Goal: Information Seeking & Learning: Learn about a topic

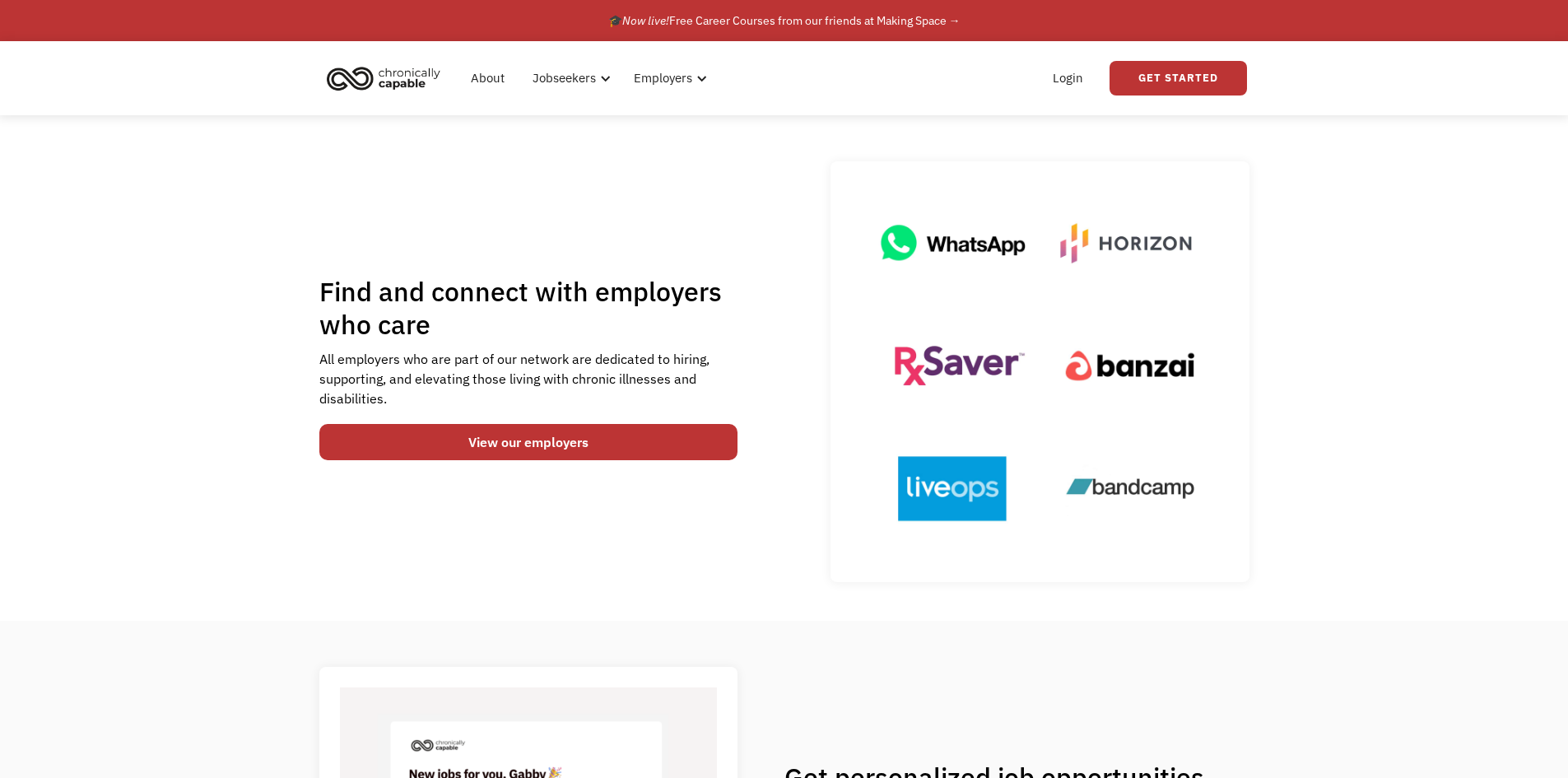
click at [371, 77] on img "home" at bounding box center [384, 78] width 124 height 36
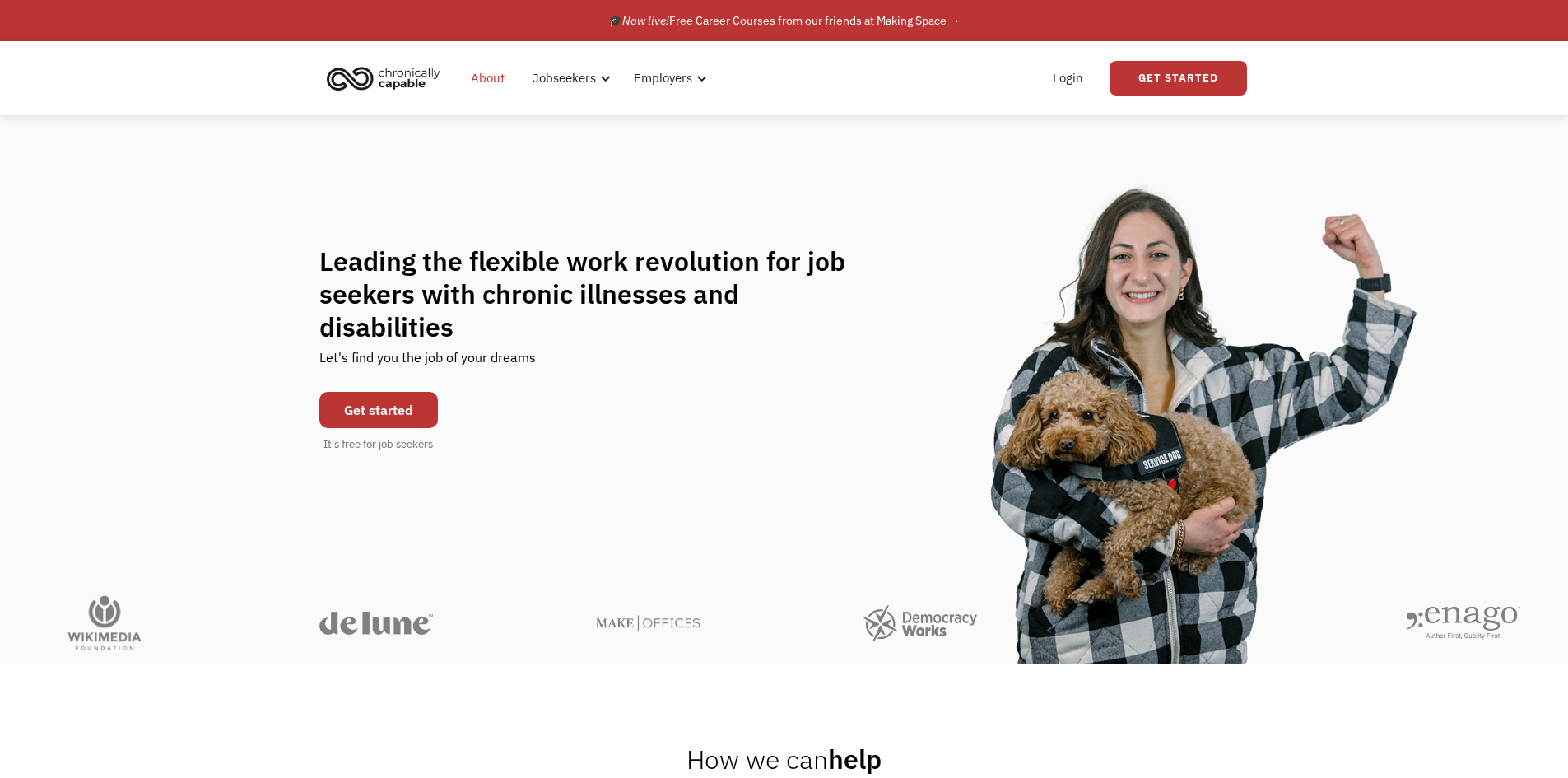
click at [498, 78] on link "About" at bounding box center [487, 78] width 54 height 53
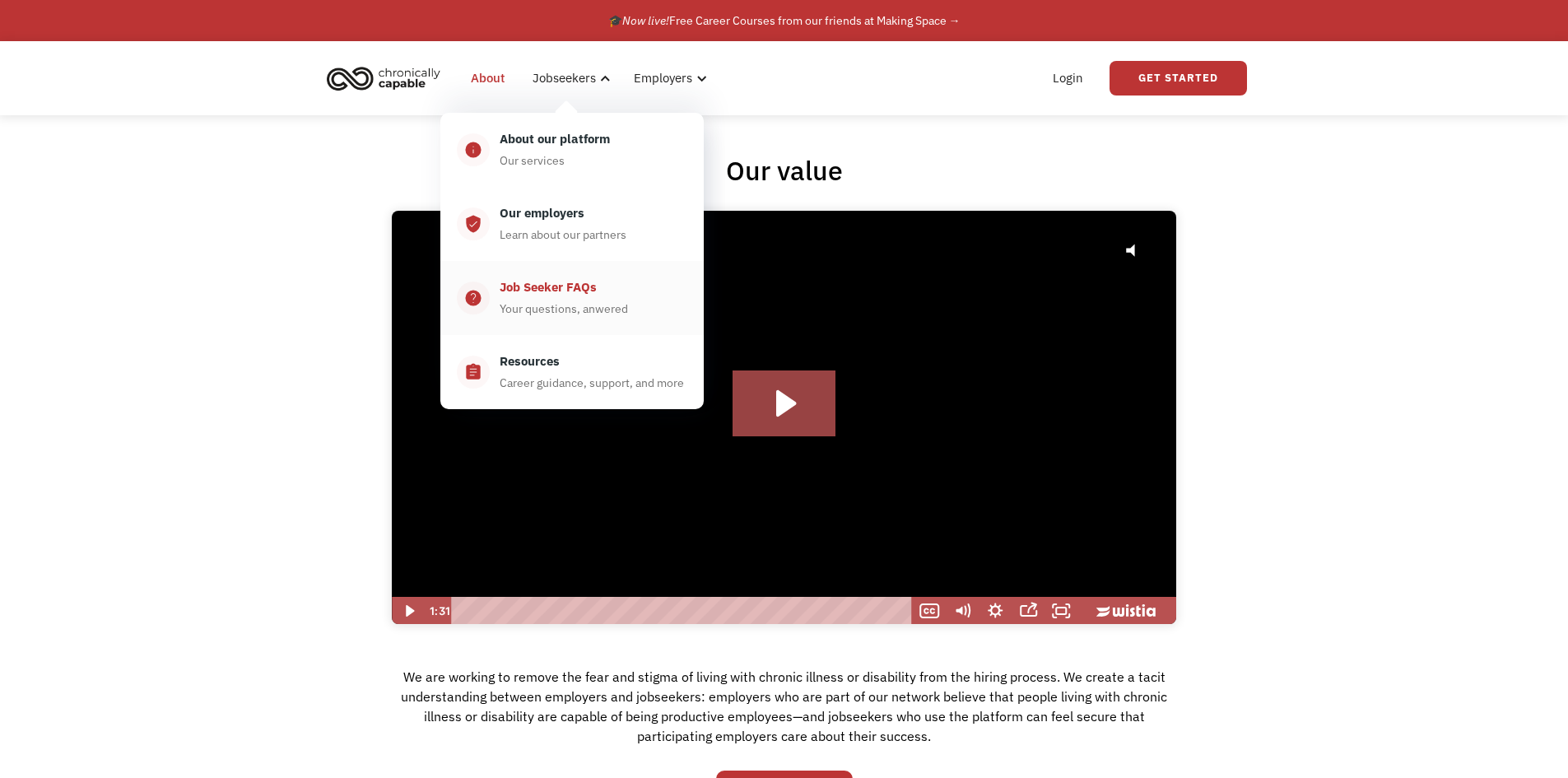
click at [549, 285] on div "Job Seeker FAQs" at bounding box center [549, 287] width 97 height 20
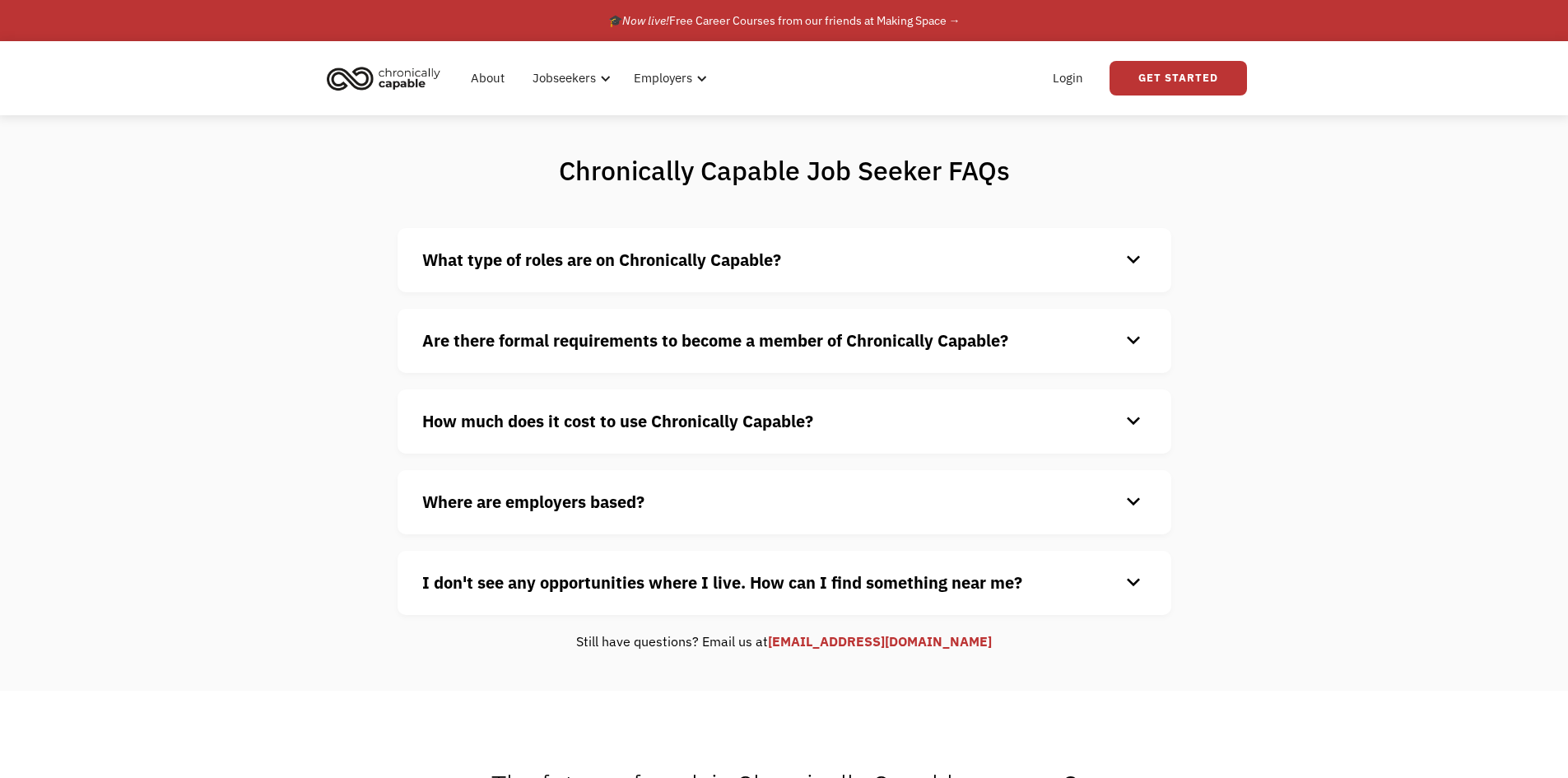
click at [1132, 268] on div "keyboard_arrow_down" at bounding box center [1133, 260] width 26 height 25
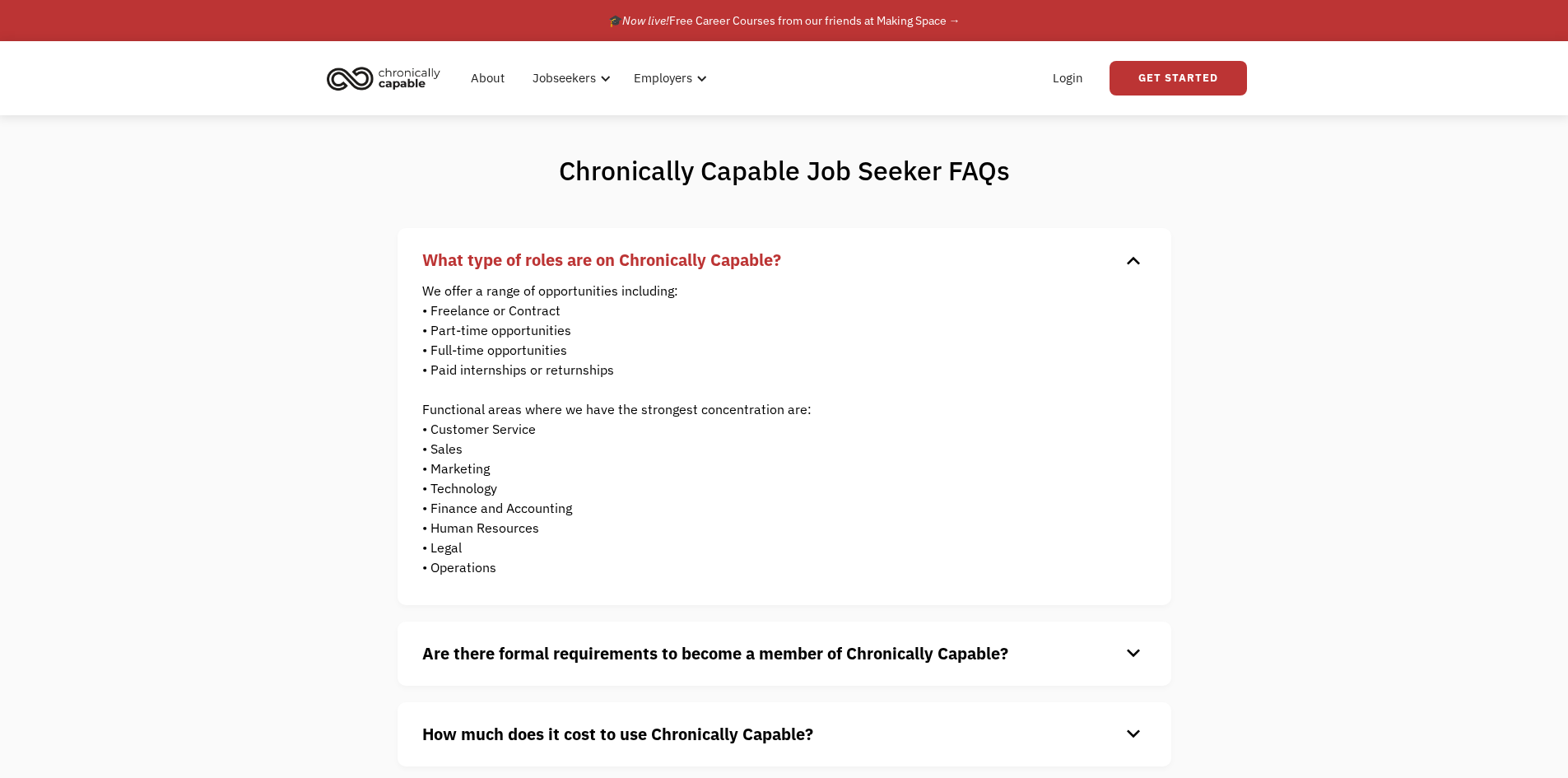
click at [1132, 268] on div "keyboard_arrow_down" at bounding box center [1133, 260] width 26 height 25
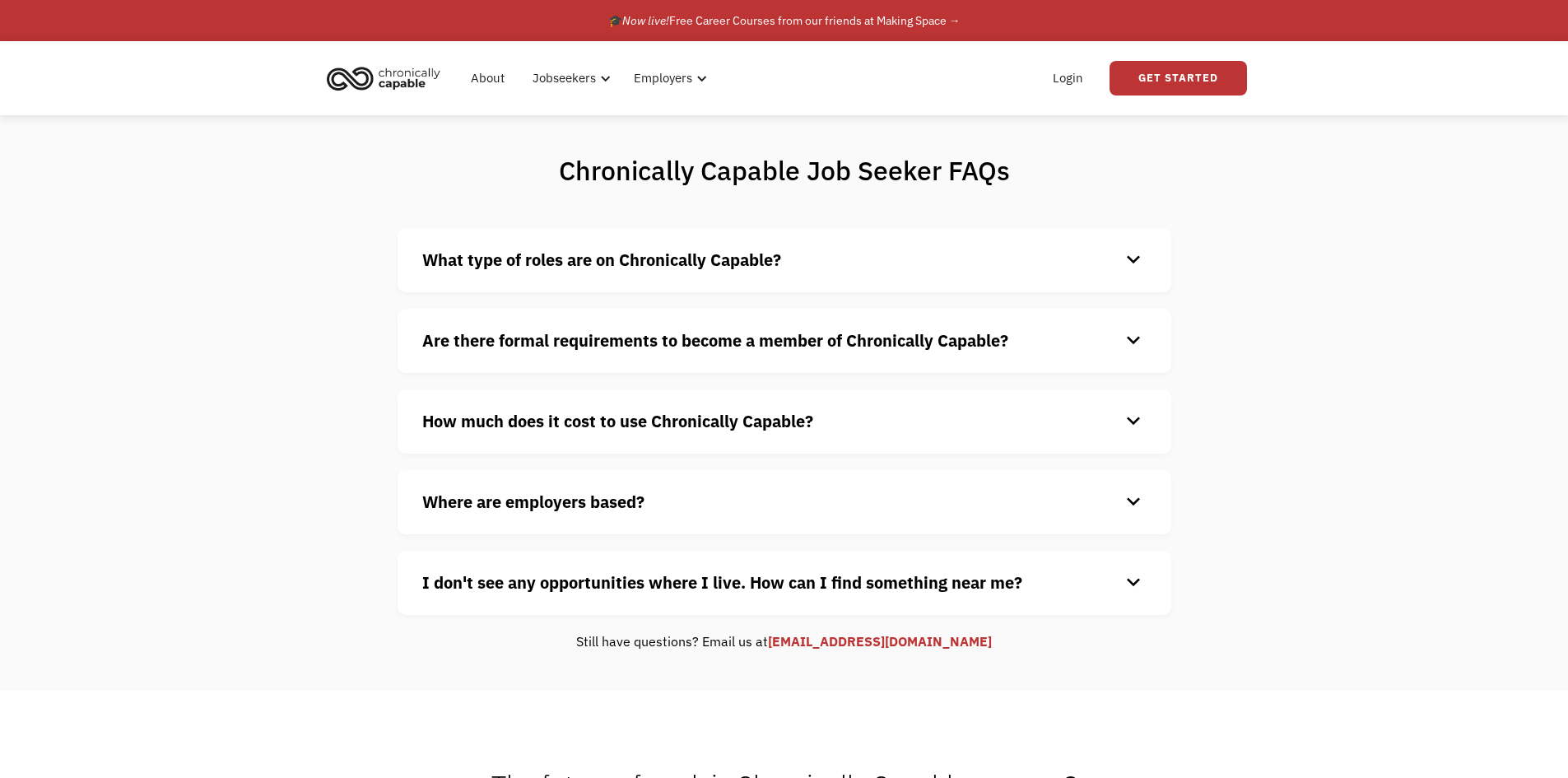
click at [1132, 268] on div "keyboard_arrow_down" at bounding box center [1133, 260] width 26 height 25
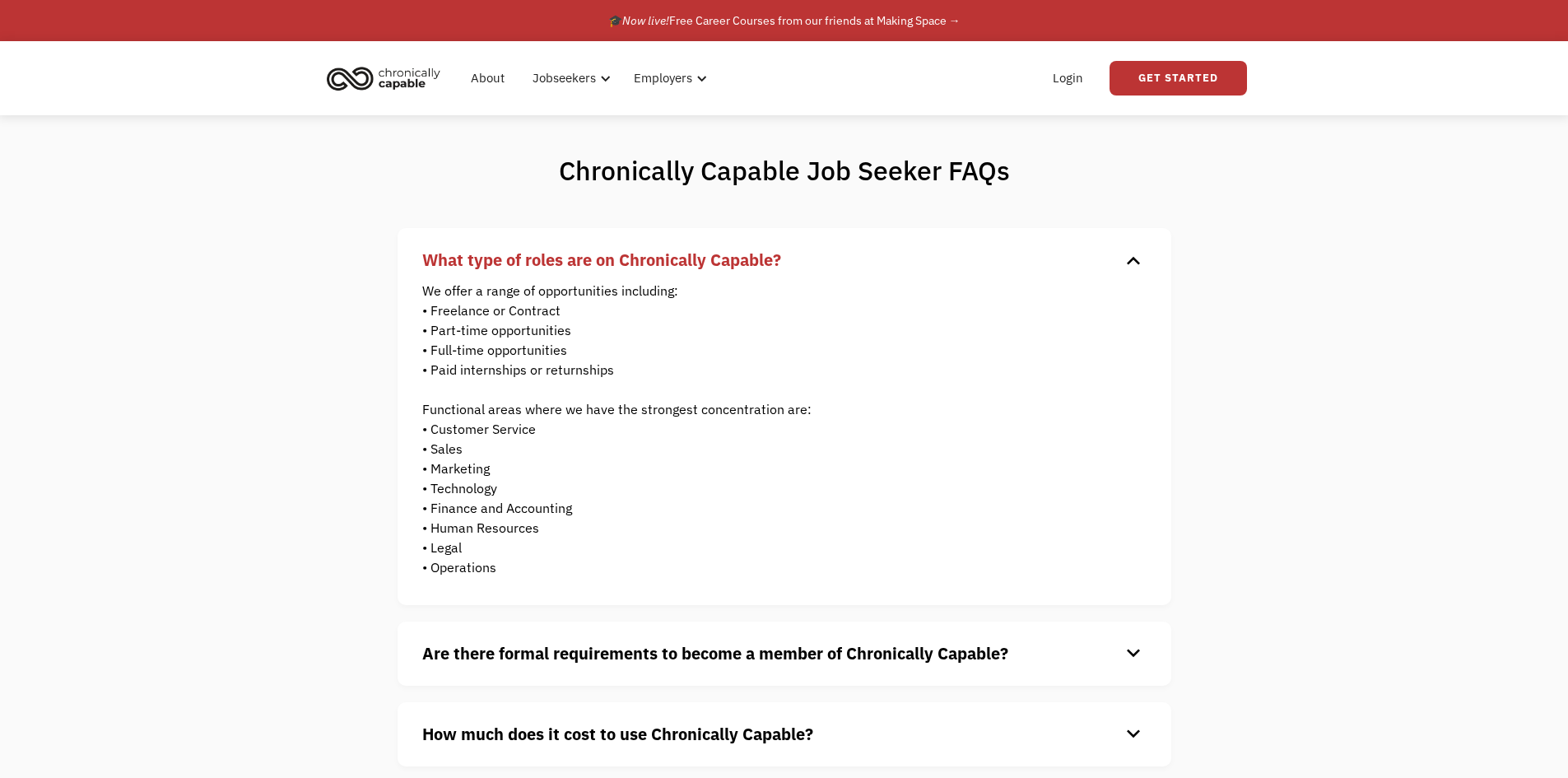
click at [1132, 268] on div "keyboard_arrow_down" at bounding box center [1133, 260] width 26 height 25
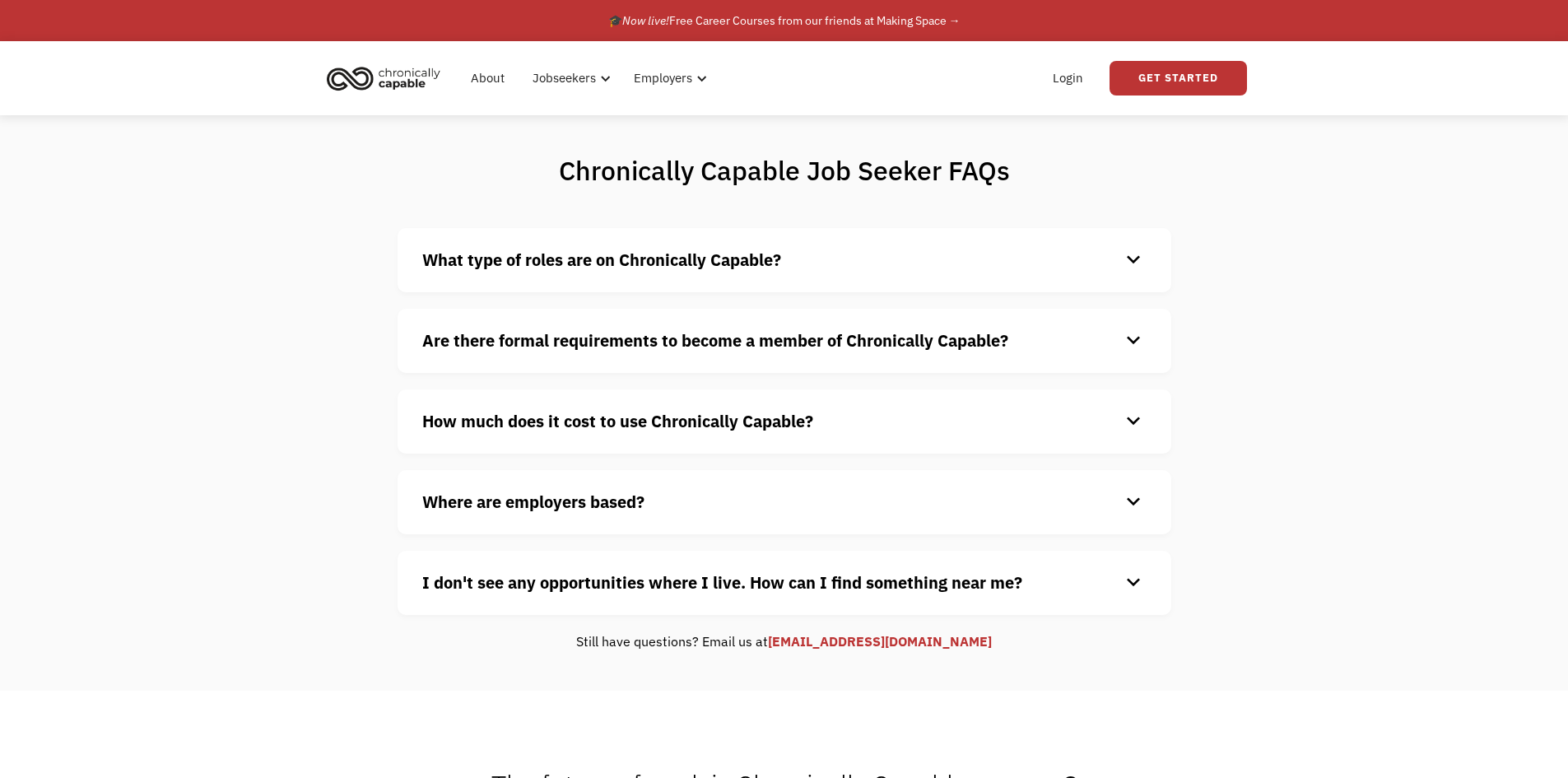
click at [1150, 327] on div "Are there formal requirements to become a member of Chronically Capable? keyboa…" at bounding box center [784, 341] width 774 height 64
click at [1145, 337] on div "keyboard_arrow_down" at bounding box center [1133, 341] width 26 height 25
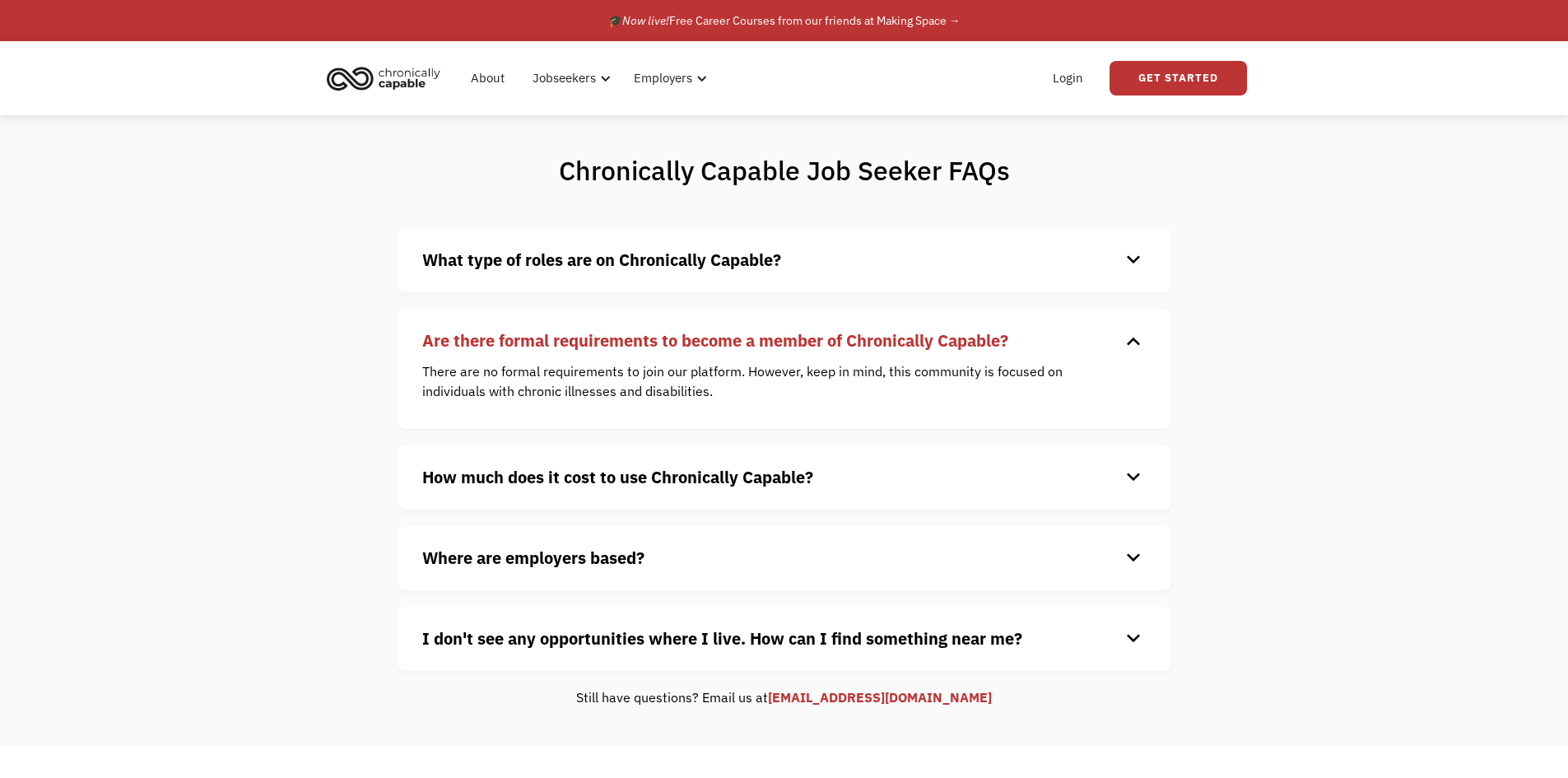
click at [1145, 337] on div "keyboard_arrow_down" at bounding box center [1133, 341] width 26 height 25
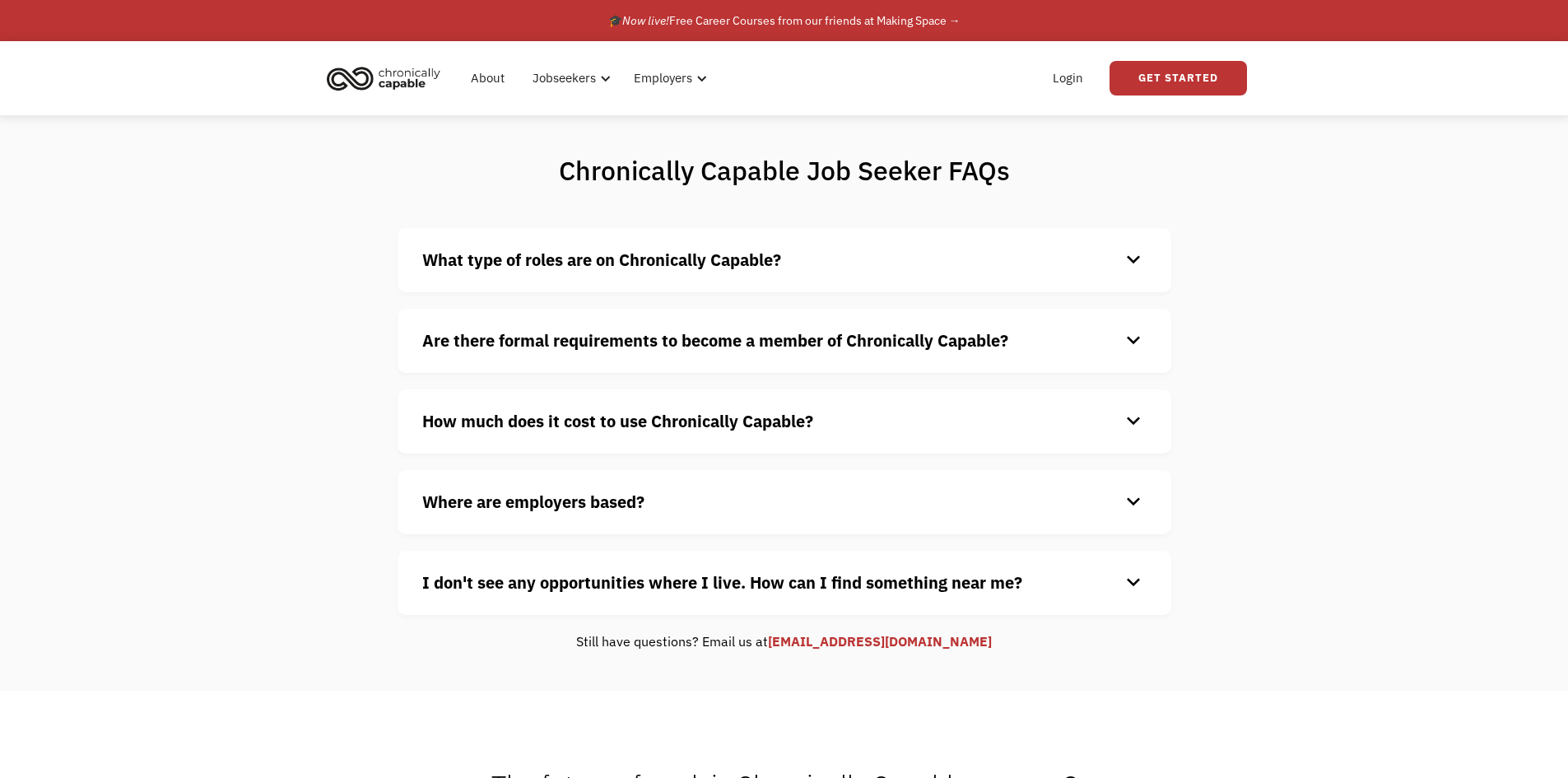
click at [1141, 410] on div "keyboard_arrow_down" at bounding box center [1133, 422] width 26 height 25
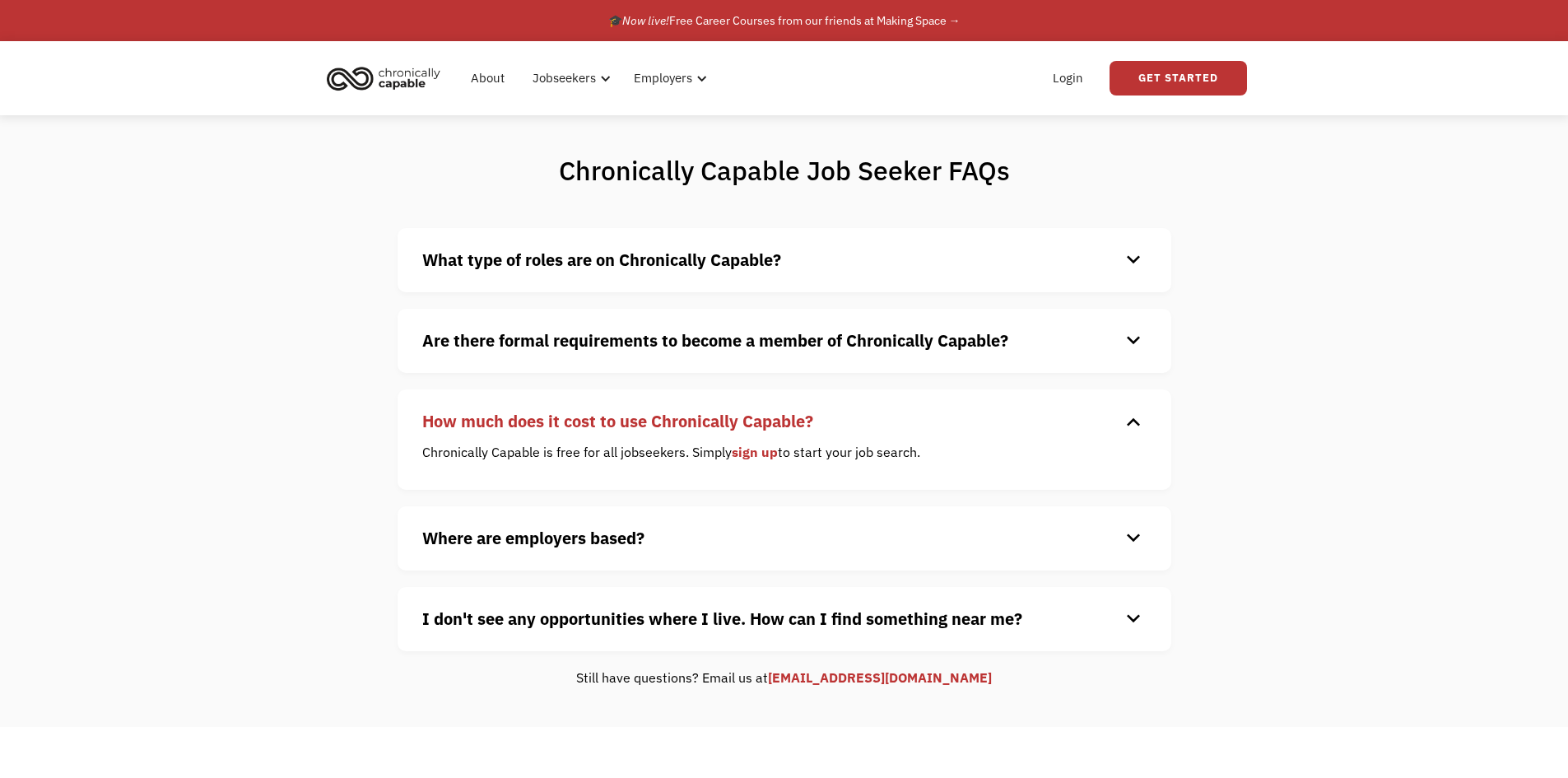
click at [1141, 410] on div "keyboard_arrow_down" at bounding box center [1133, 422] width 26 height 25
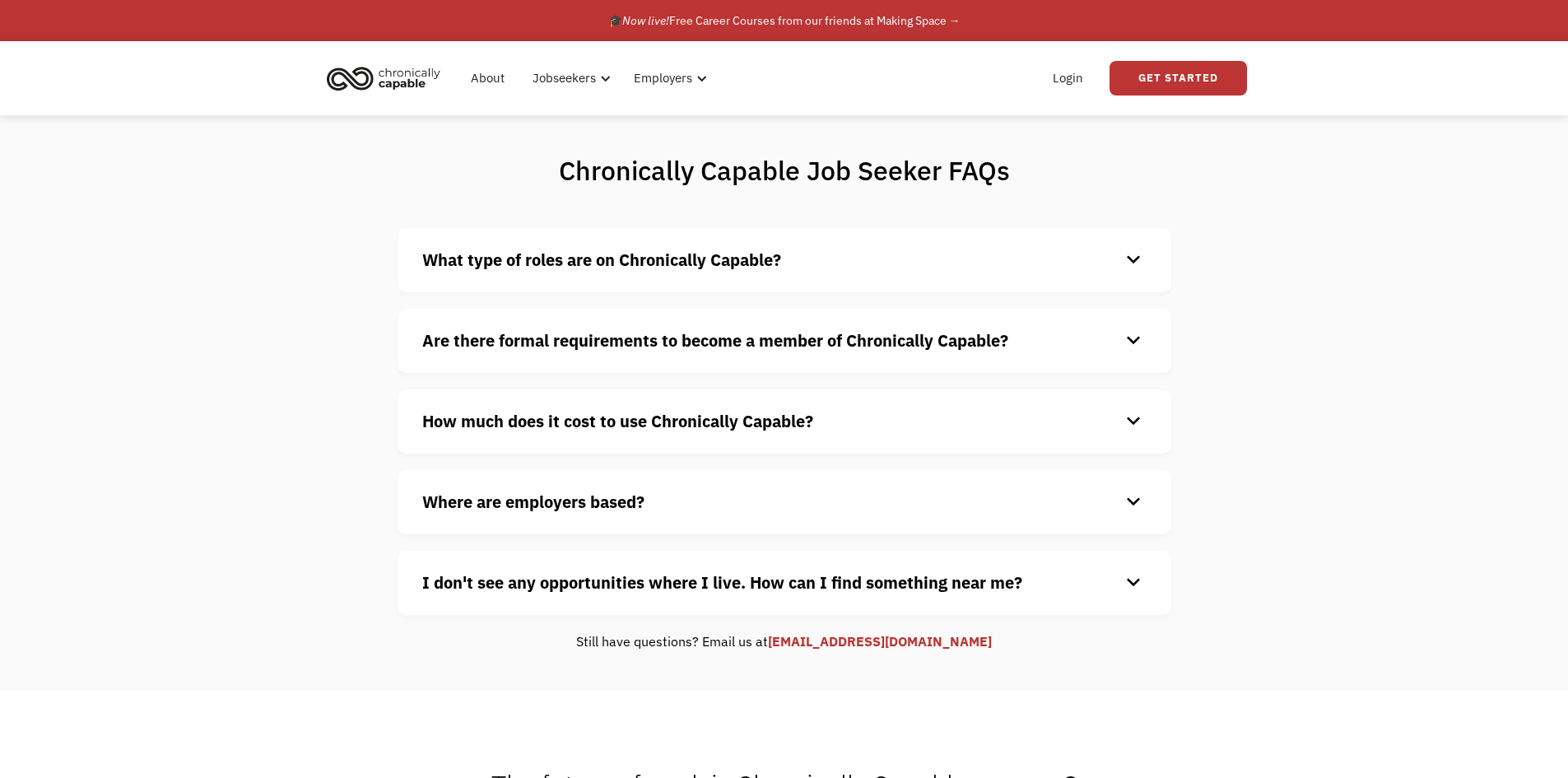
click at [1137, 463] on div "What type of roles are on Chronically Capable? keyboard_arrow_down We offer a r…" at bounding box center [784, 421] width 774 height 387
click at [1132, 498] on div "keyboard_arrow_down" at bounding box center [1133, 502] width 26 height 25
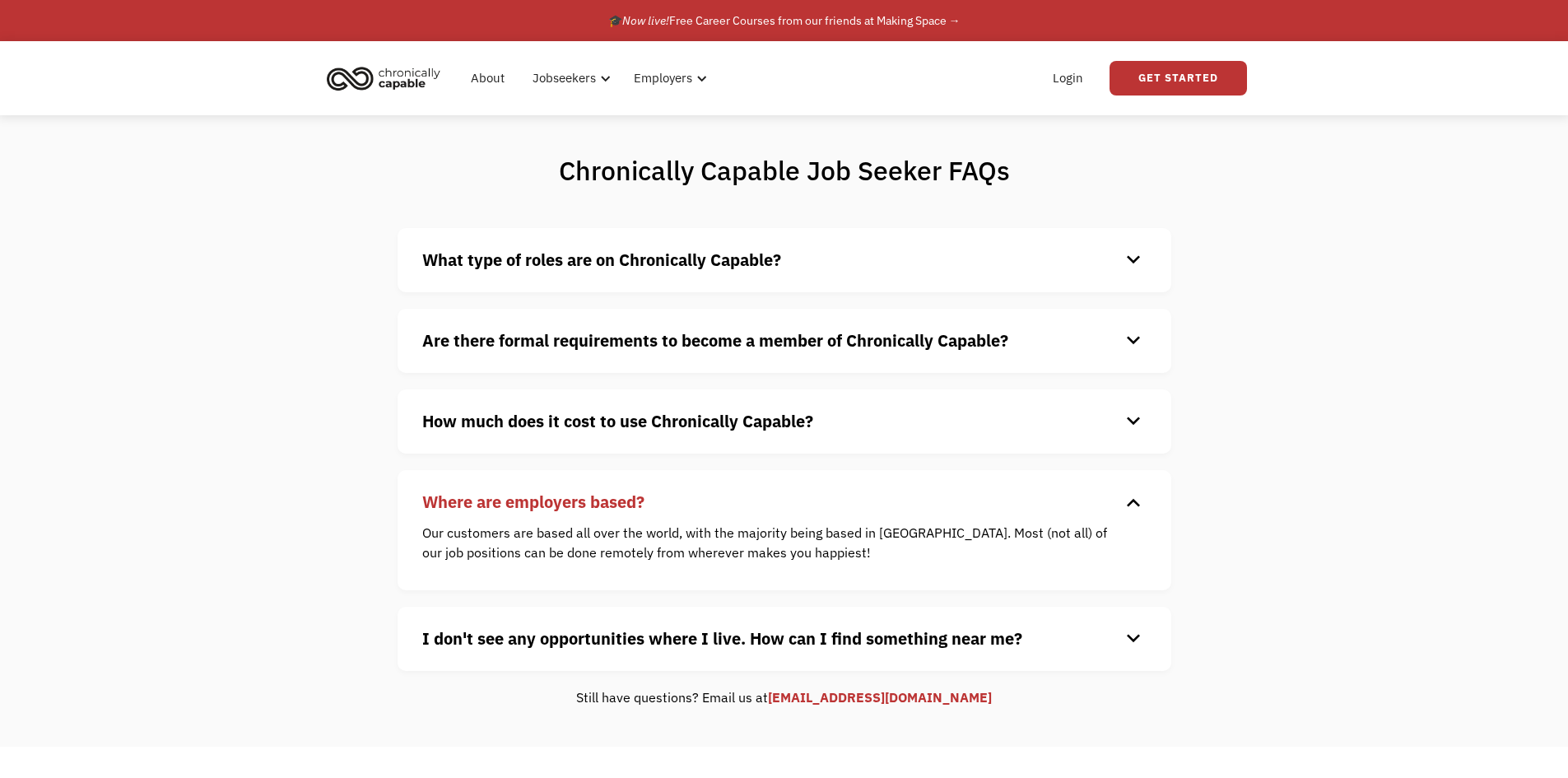
click at [1132, 498] on div "keyboard_arrow_down" at bounding box center [1133, 502] width 26 height 25
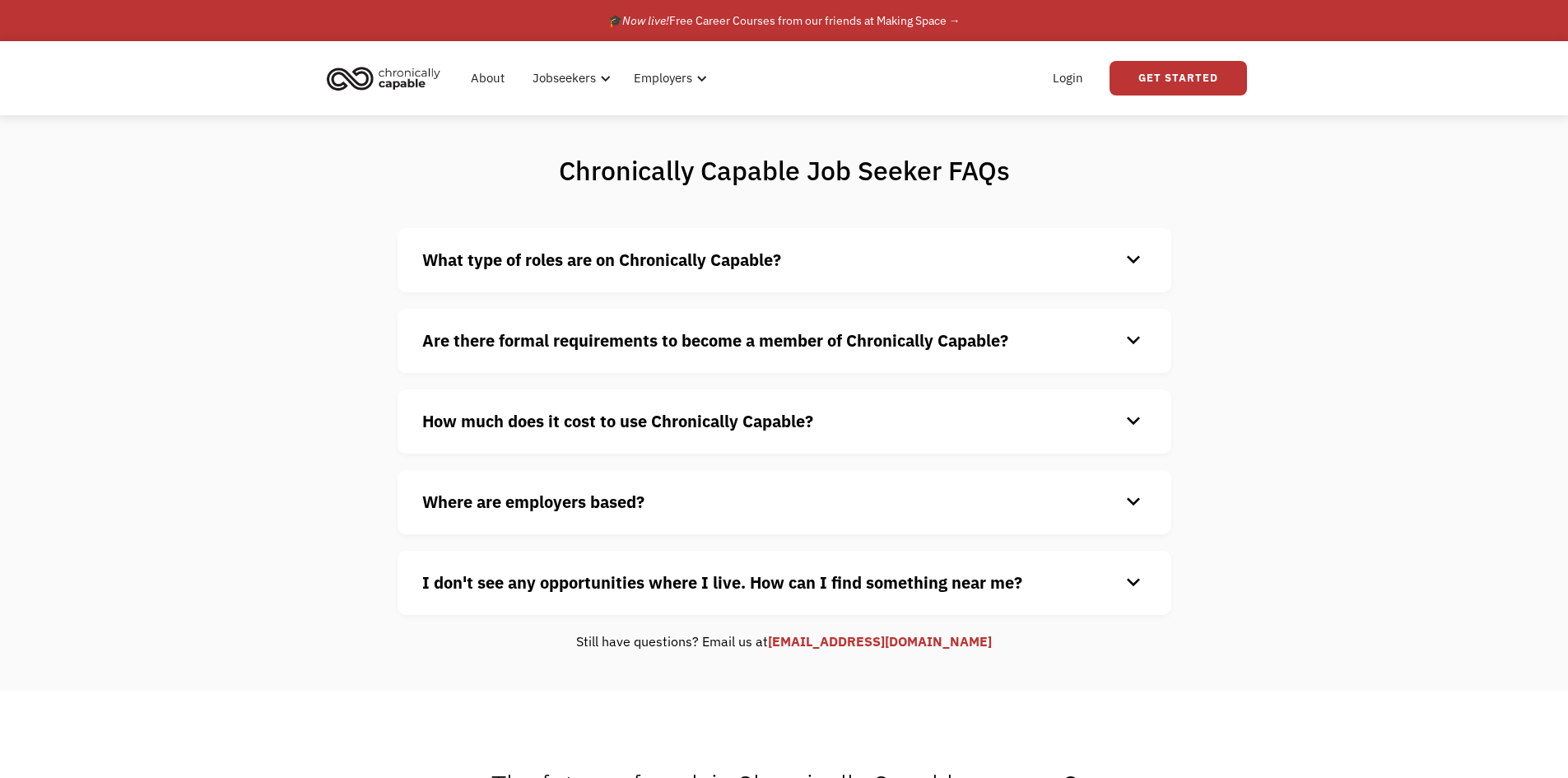
click at [1128, 558] on div "I don't see any opportunities where I live. How can I find something near me? k…" at bounding box center [784, 583] width 774 height 64
click at [1129, 563] on div "I don't see any opportunities where I live. How can I find something near me? k…" at bounding box center [784, 583] width 774 height 64
click at [1130, 579] on div "keyboard_arrow_down" at bounding box center [1133, 582] width 26 height 25
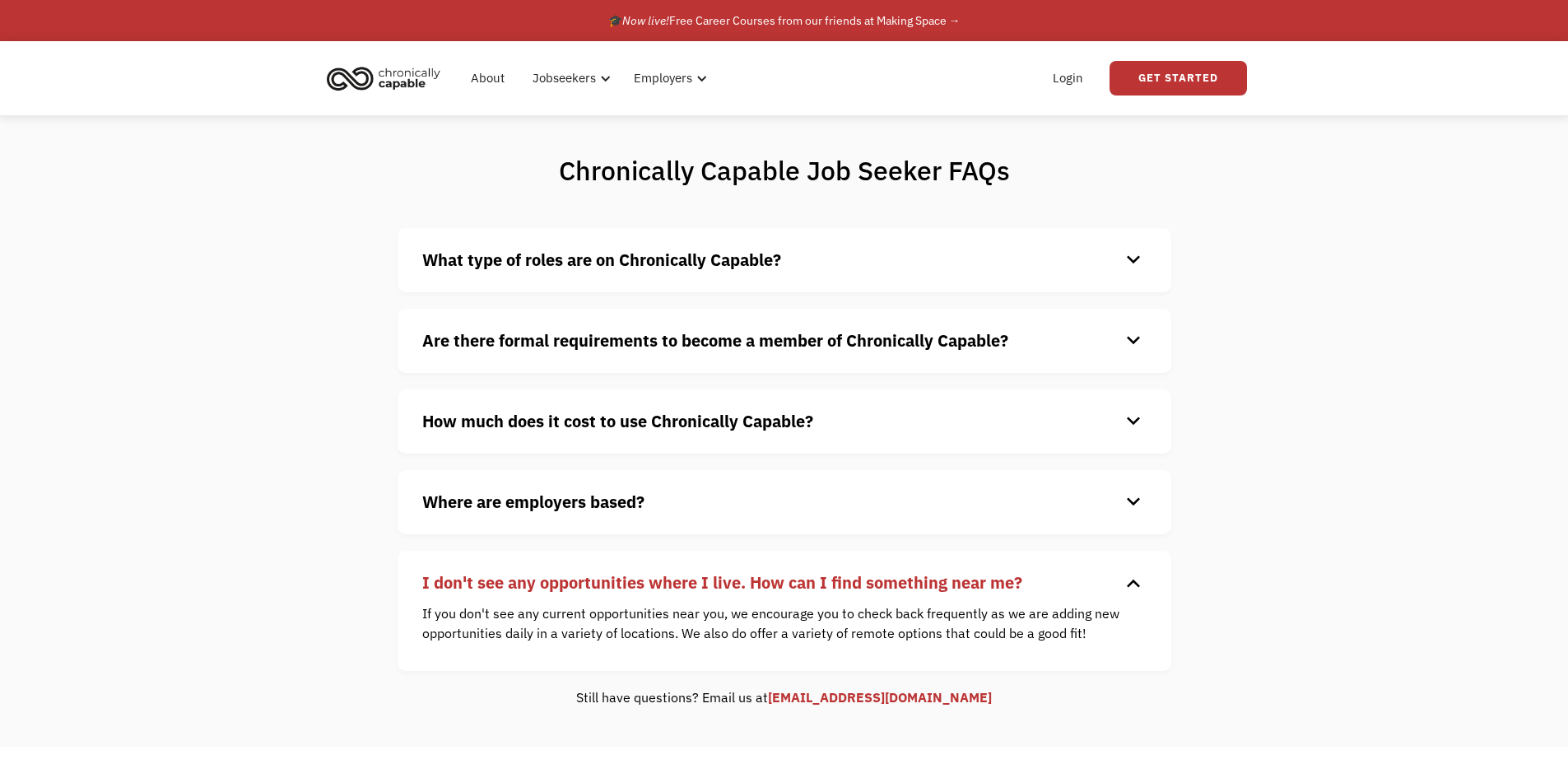
click at [1130, 579] on div "keyboard_arrow_down" at bounding box center [1133, 582] width 26 height 25
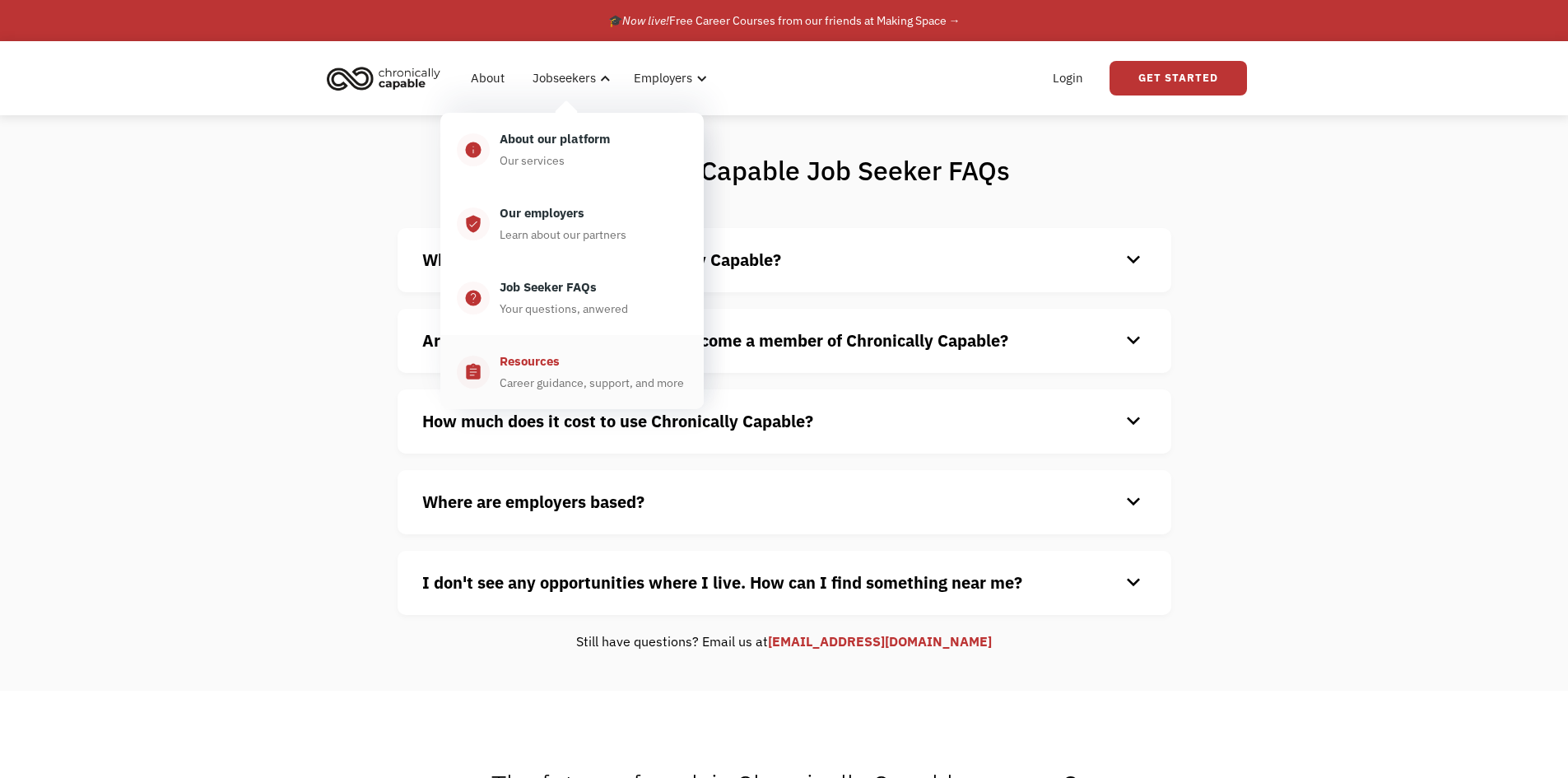
click at [509, 368] on div "Resources" at bounding box center [530, 361] width 60 height 20
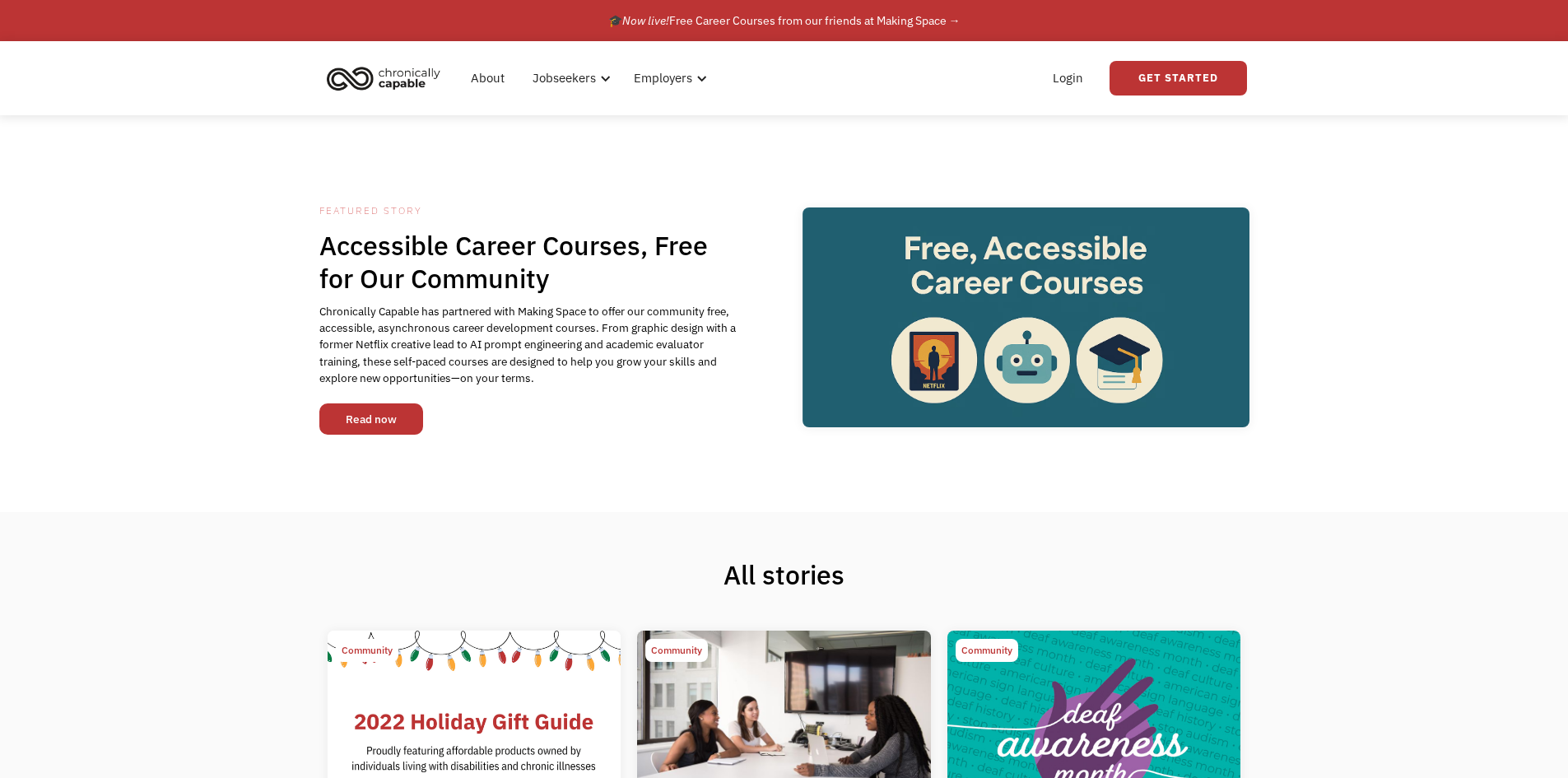
click at [388, 414] on link "Read now" at bounding box center [371, 419] width 104 height 31
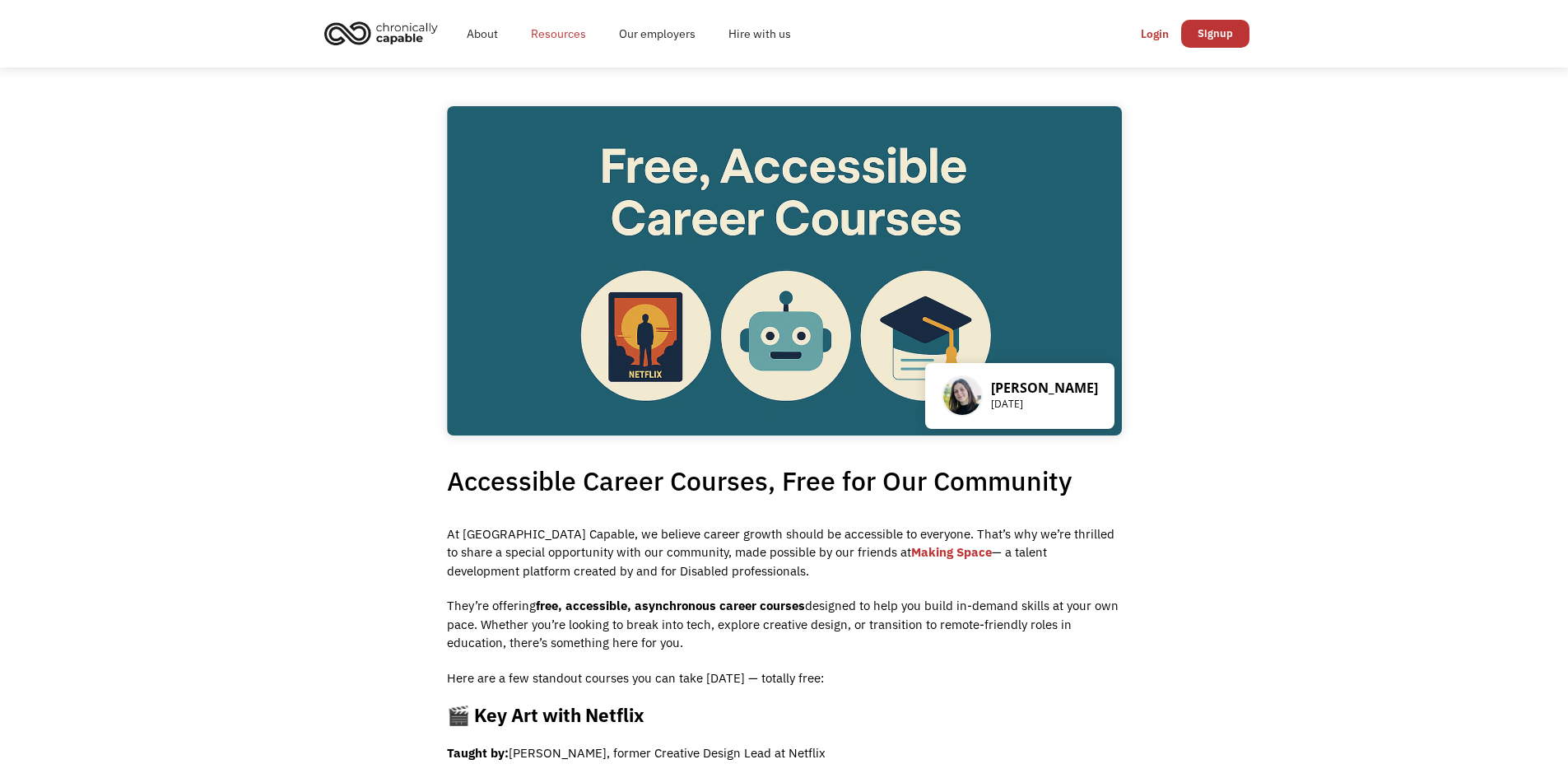
click at [539, 31] on link "Resources" at bounding box center [558, 34] width 88 height 53
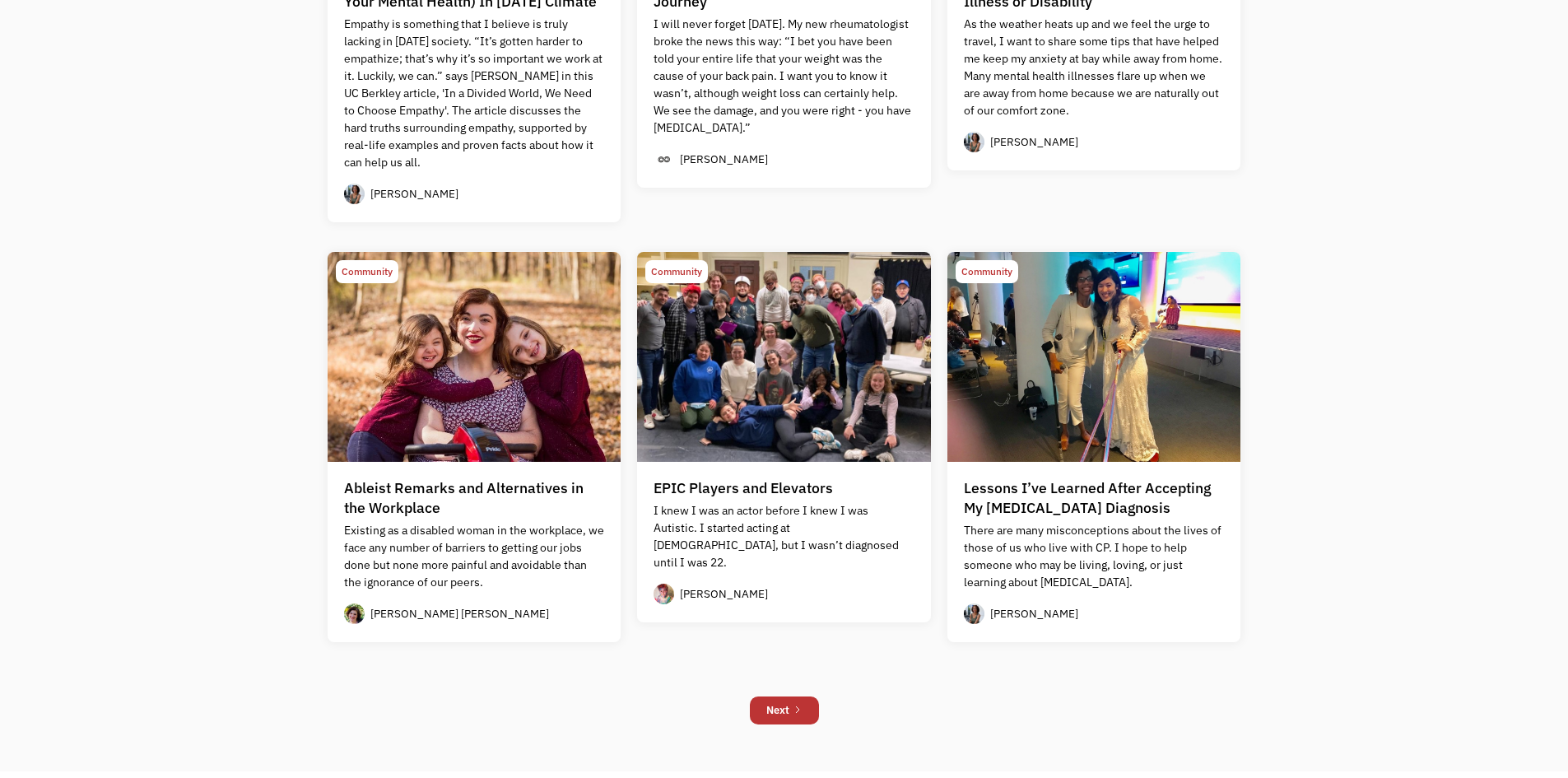
scroll to position [1399, 0]
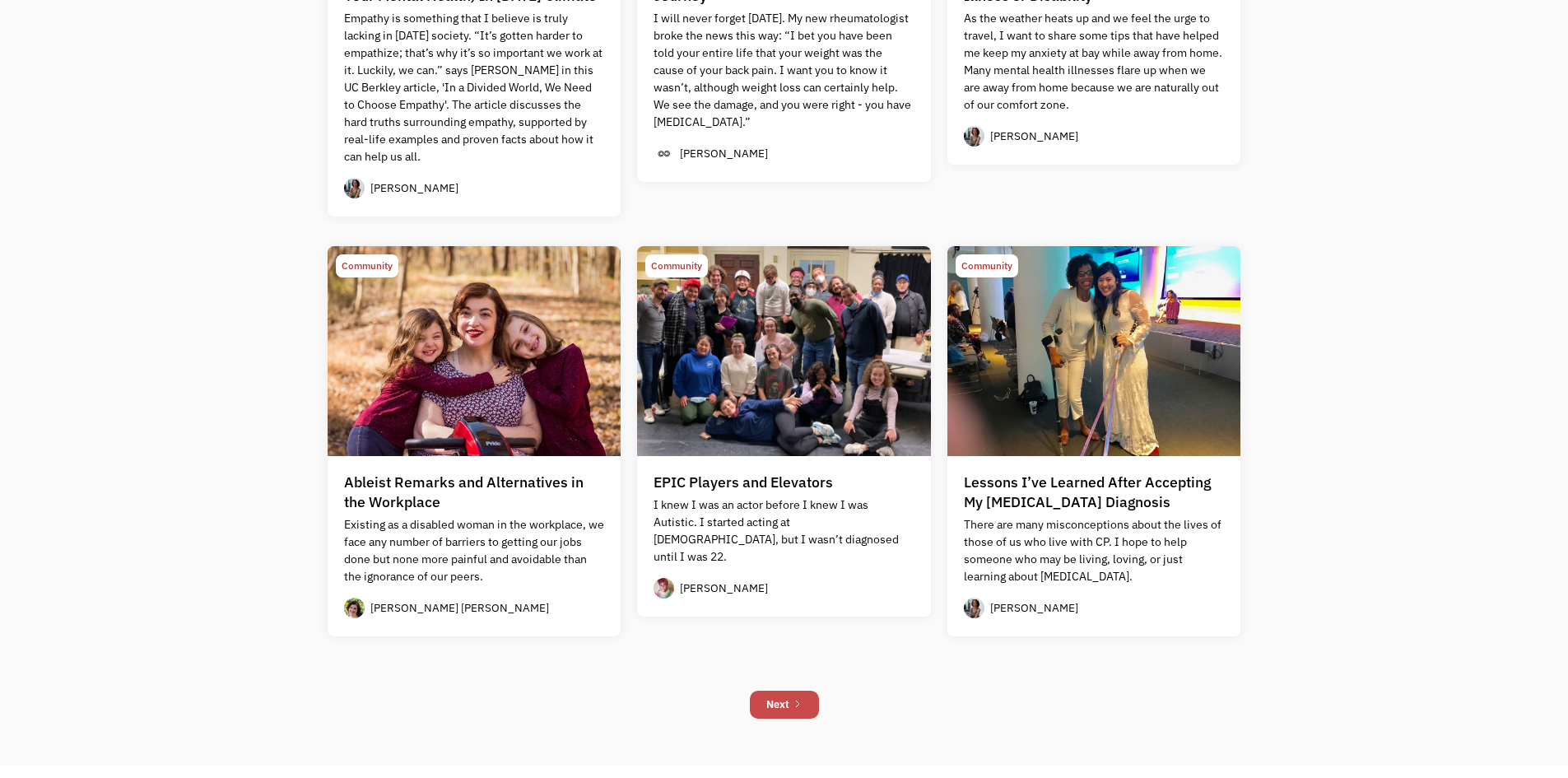
click at [784, 701] on div "Next" at bounding box center [778, 705] width 23 height 20
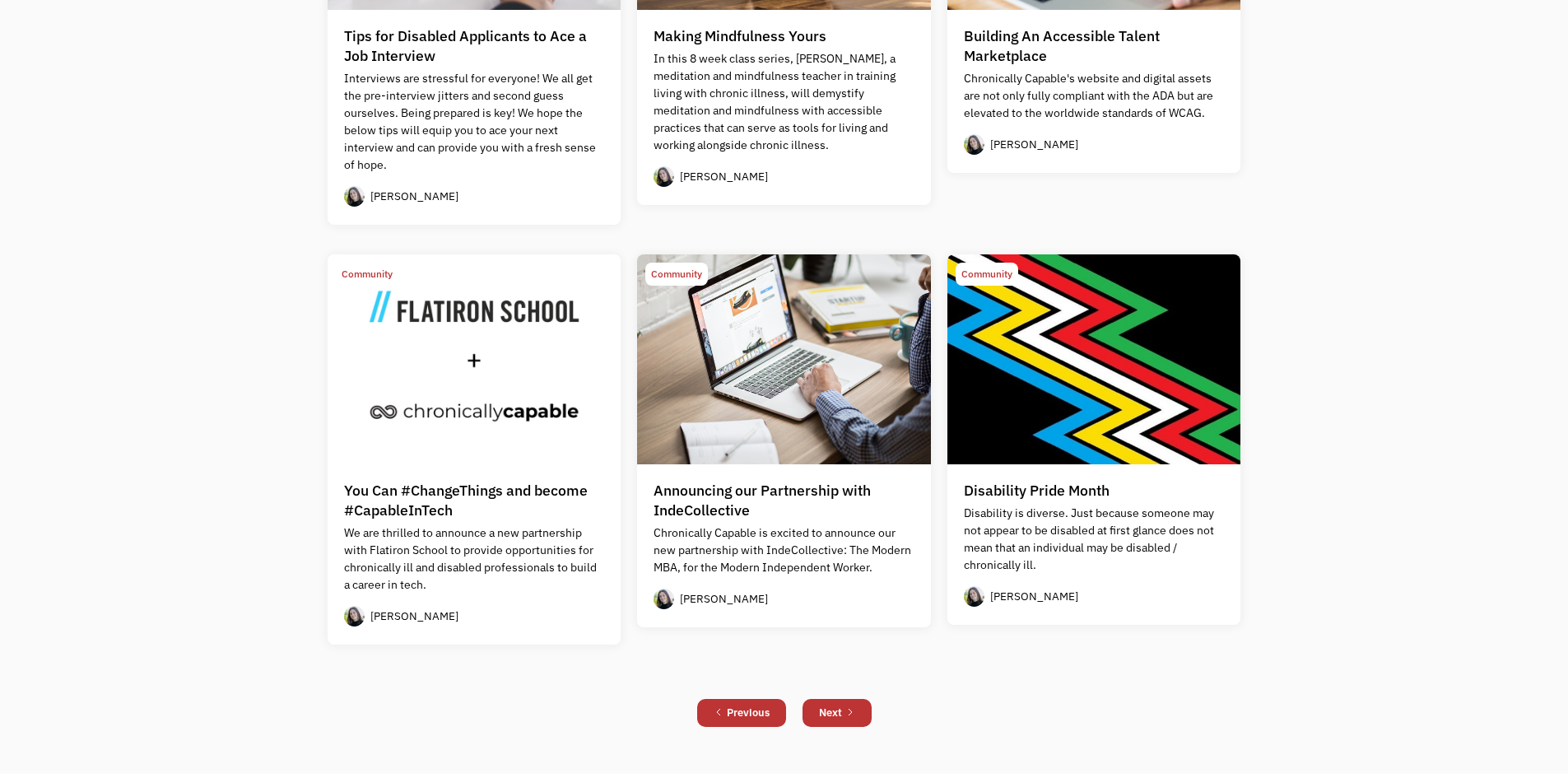
scroll to position [1313, 0]
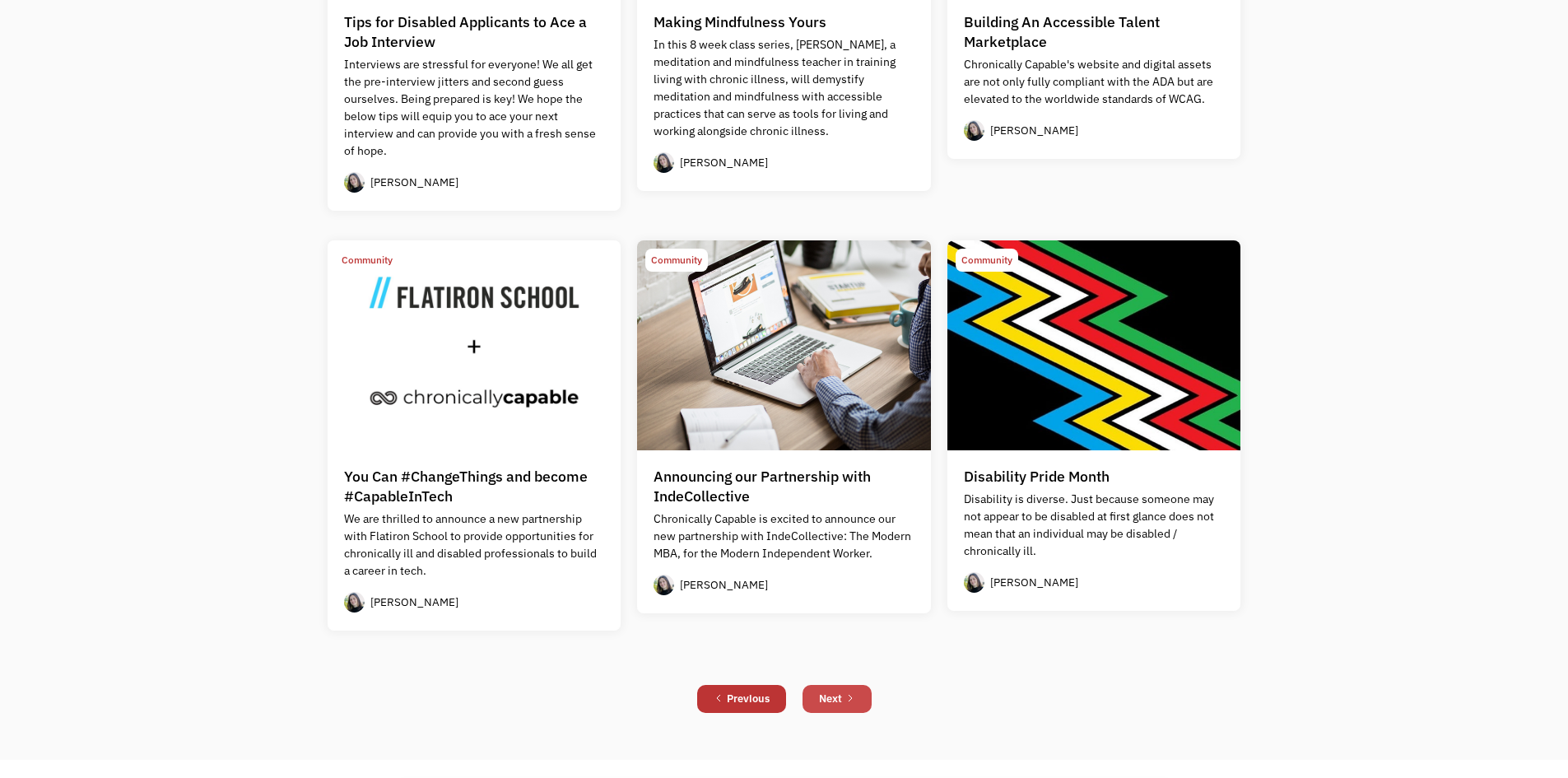
click at [845, 686] on link "Next" at bounding box center [837, 699] width 69 height 28
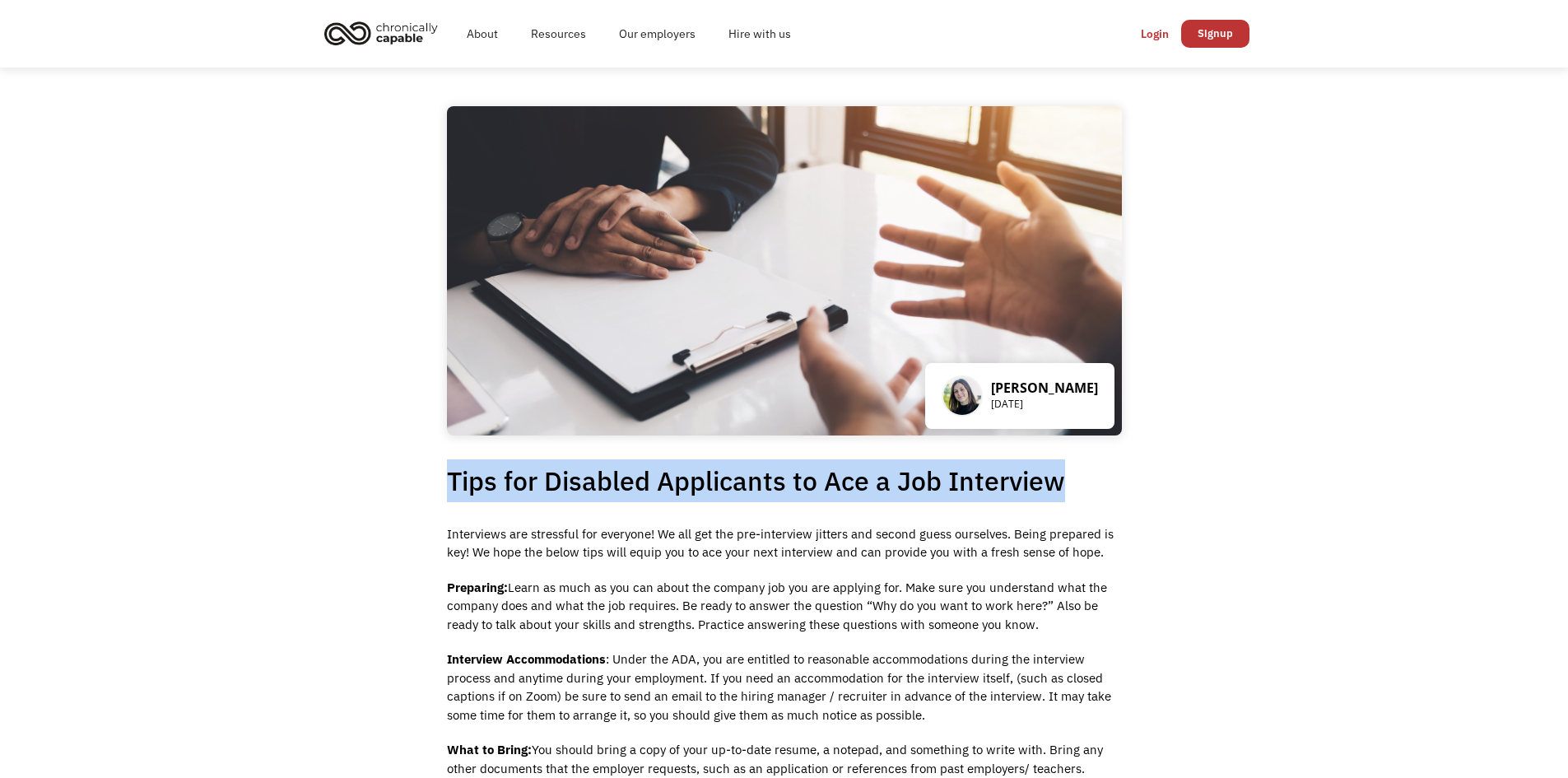
drag, startPoint x: 446, startPoint y: 482, endPoint x: 1121, endPoint y: 489, distance: 675.0
click at [1121, 489] on h1 "Tips for Disabled Applicants to Ace a Job Interview" at bounding box center [784, 481] width 675 height 43
copy h1 "Tips for Disabled Applicants to Ace a Job Interview"
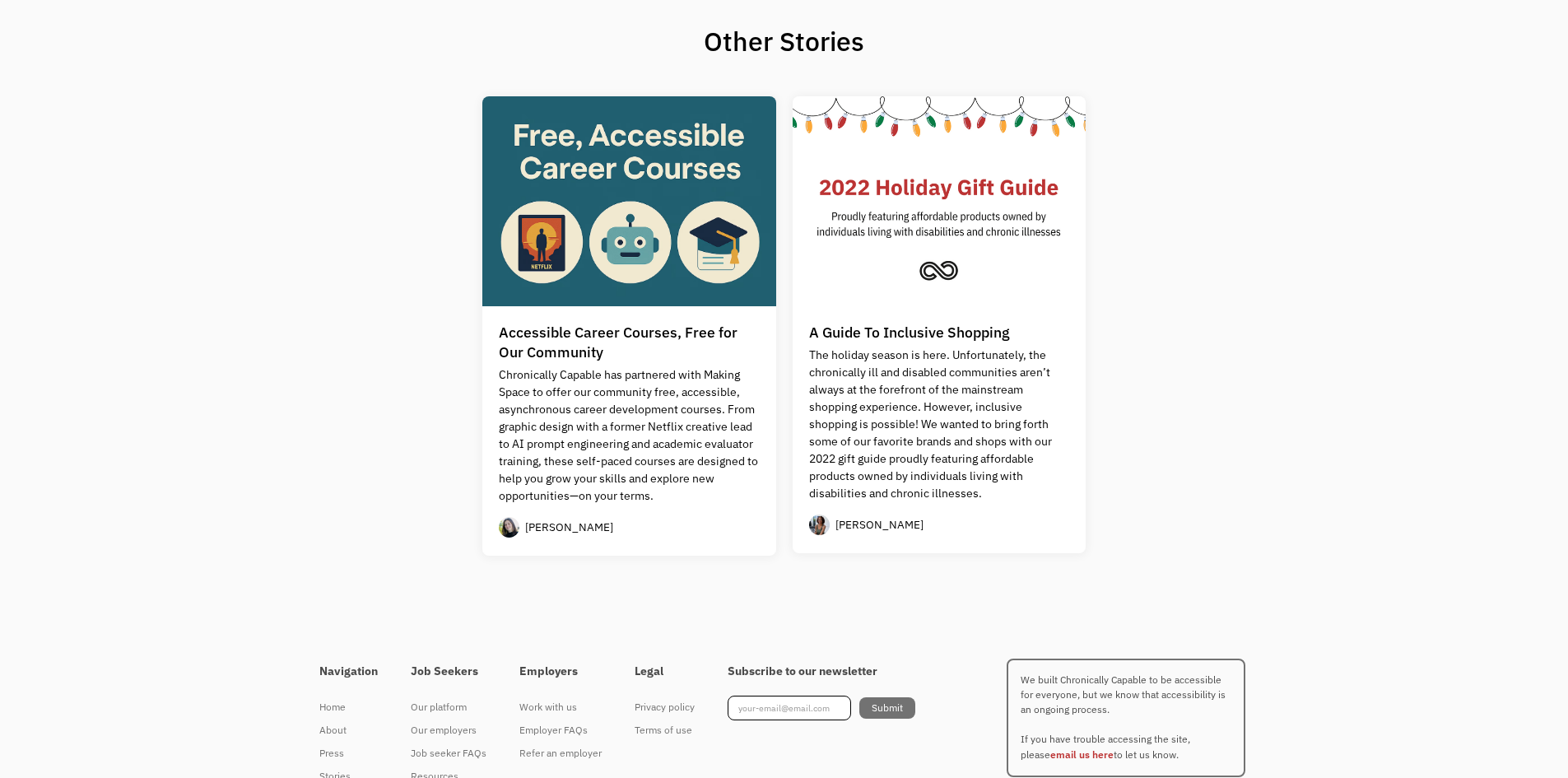
scroll to position [1413, 0]
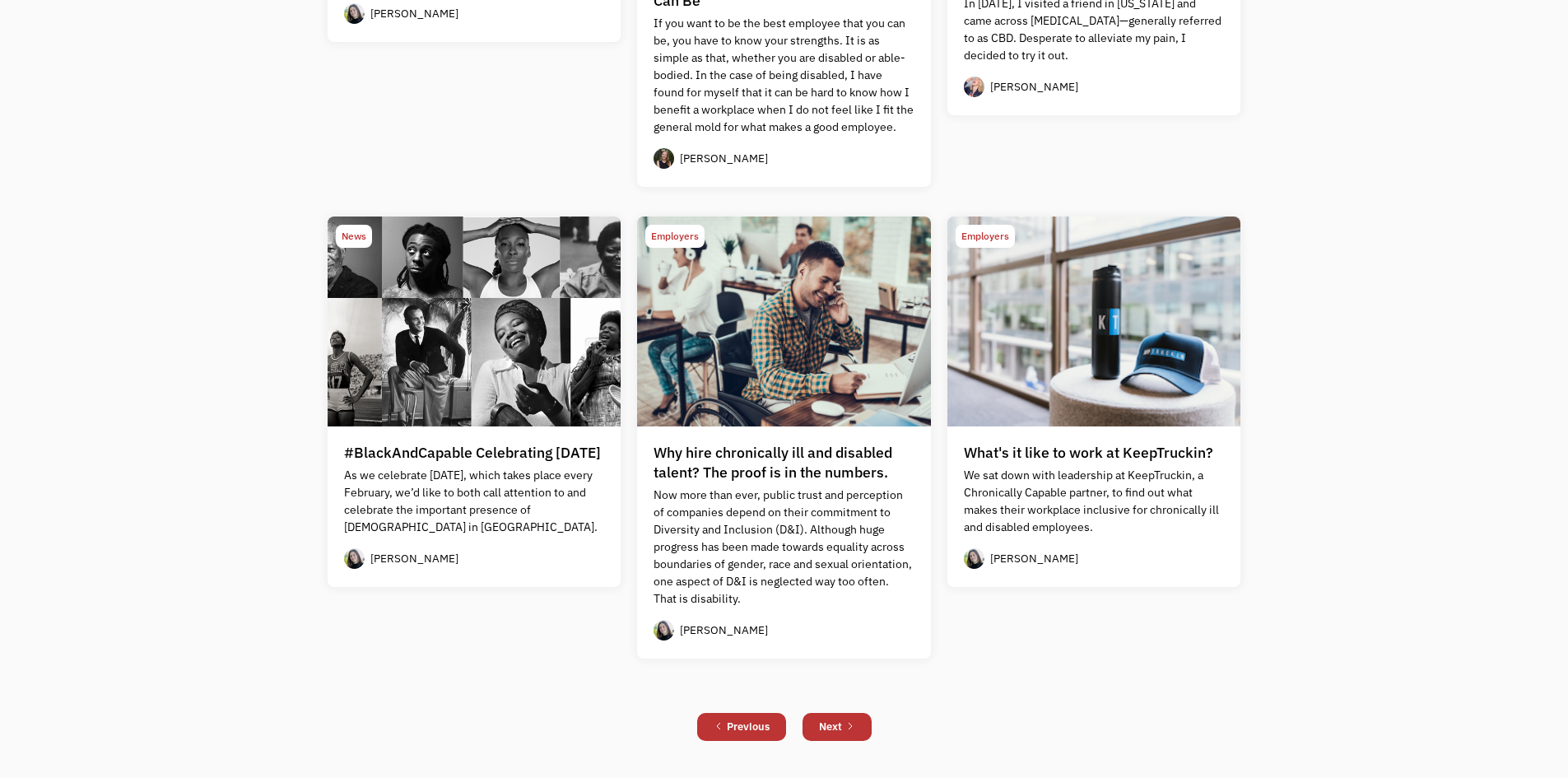
scroll to position [1360, 0]
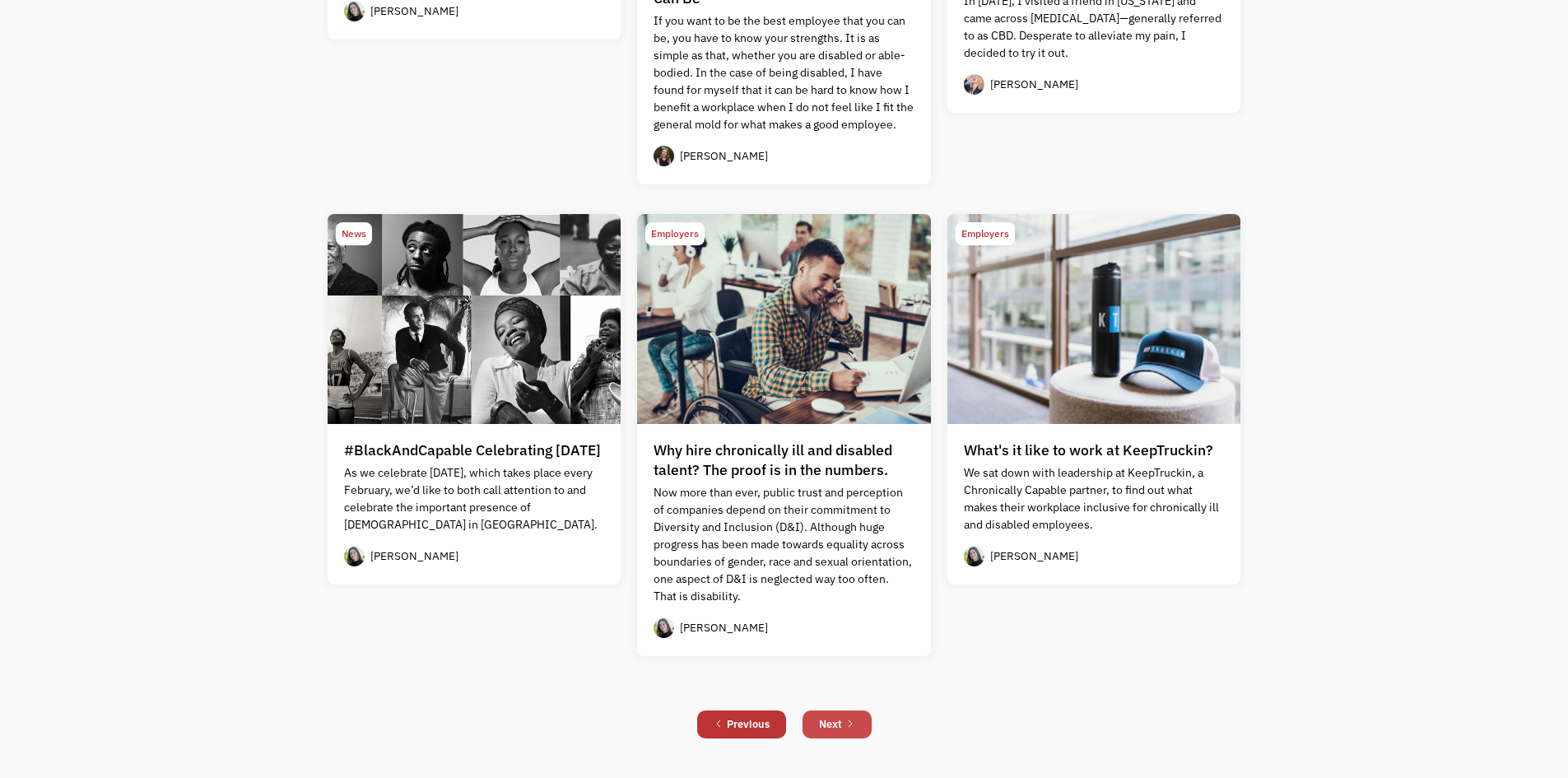
click at [836, 724] on div "Next" at bounding box center [831, 724] width 23 height 20
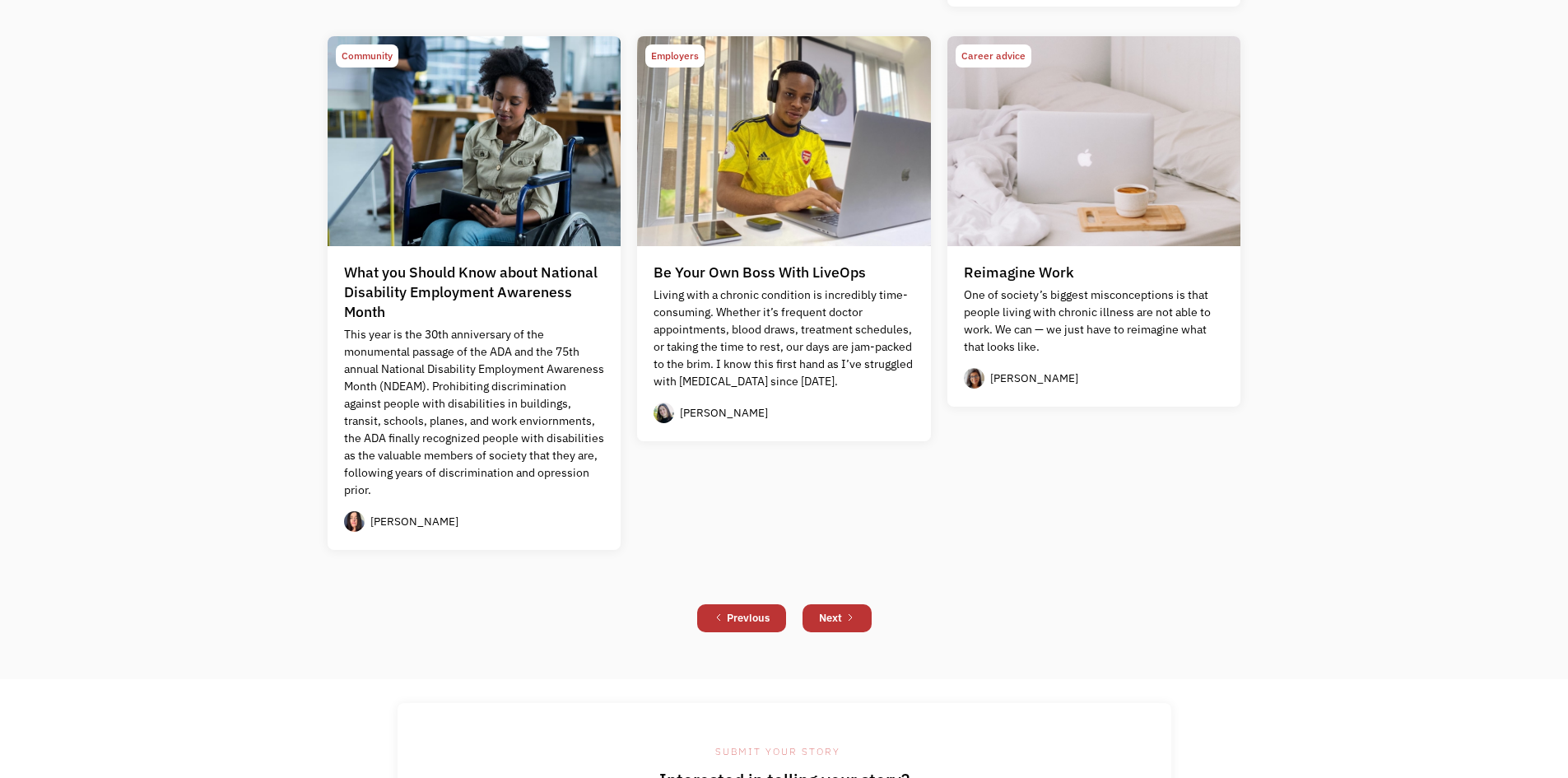
scroll to position [1657, 0]
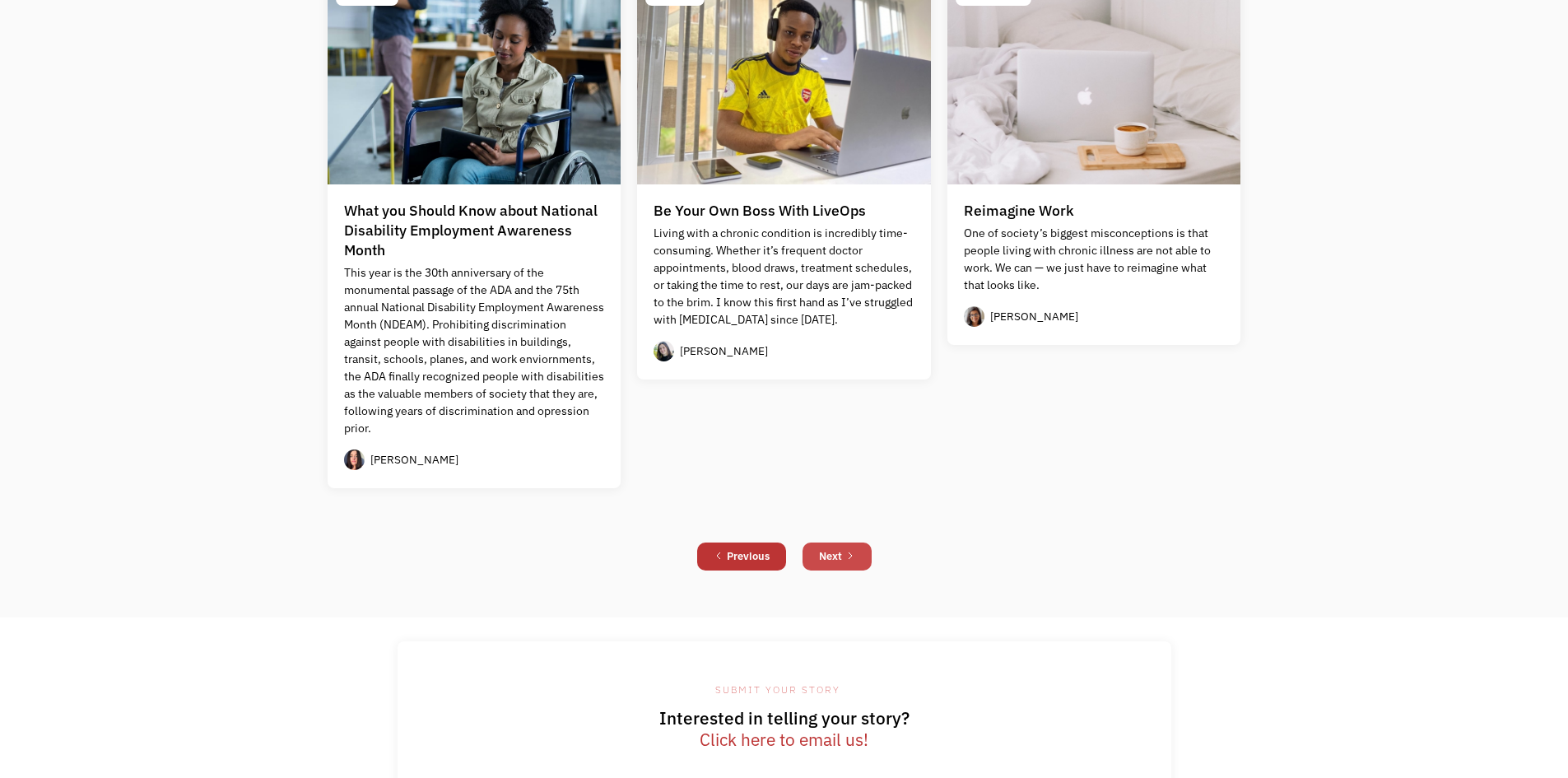
click at [862, 552] on link "Next" at bounding box center [837, 557] width 69 height 28
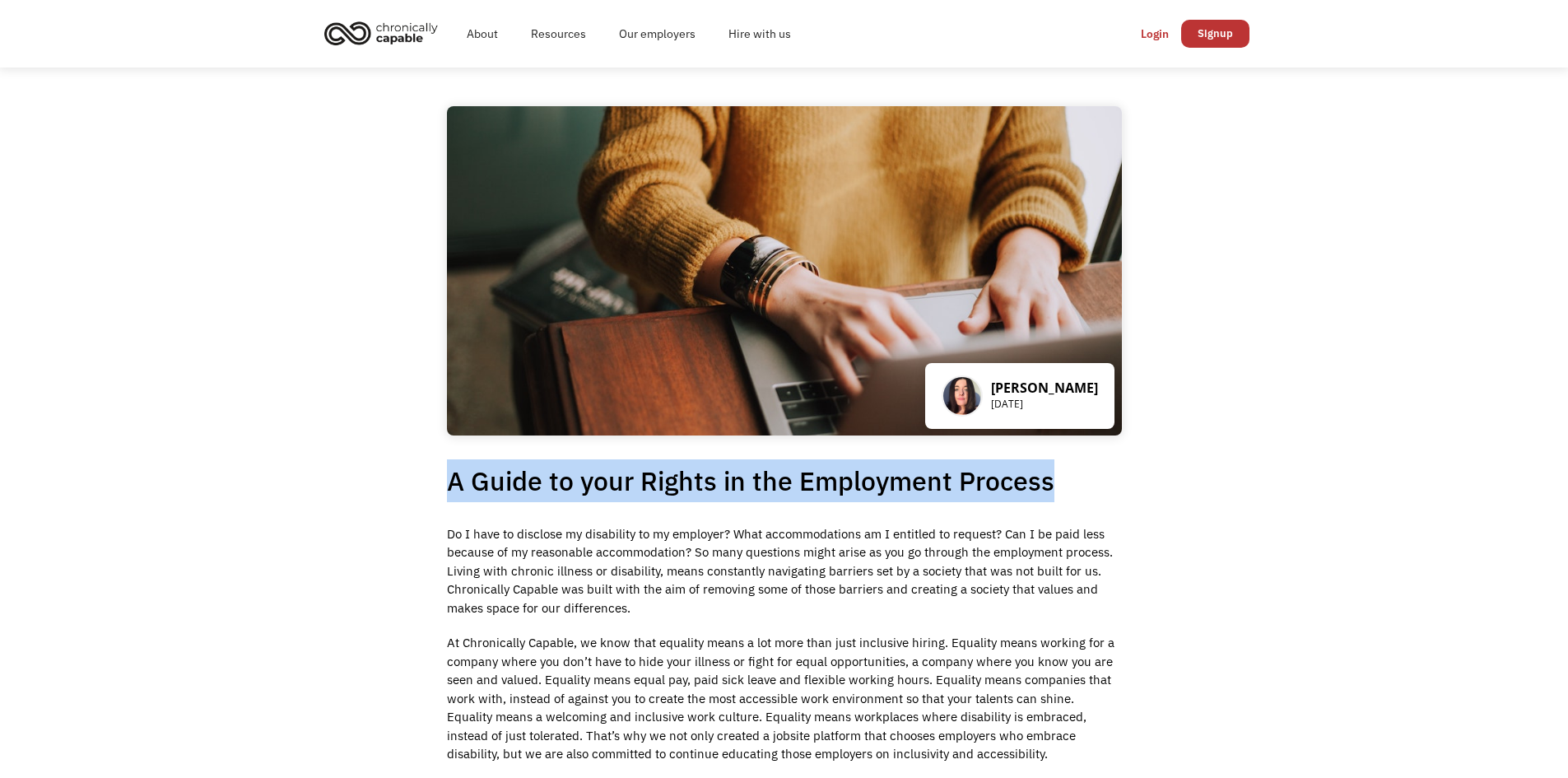
drag, startPoint x: 437, startPoint y: 476, endPoint x: 1076, endPoint y: 494, distance: 639.3
copy h1 "A Guide to your Rights in the Employment Process"
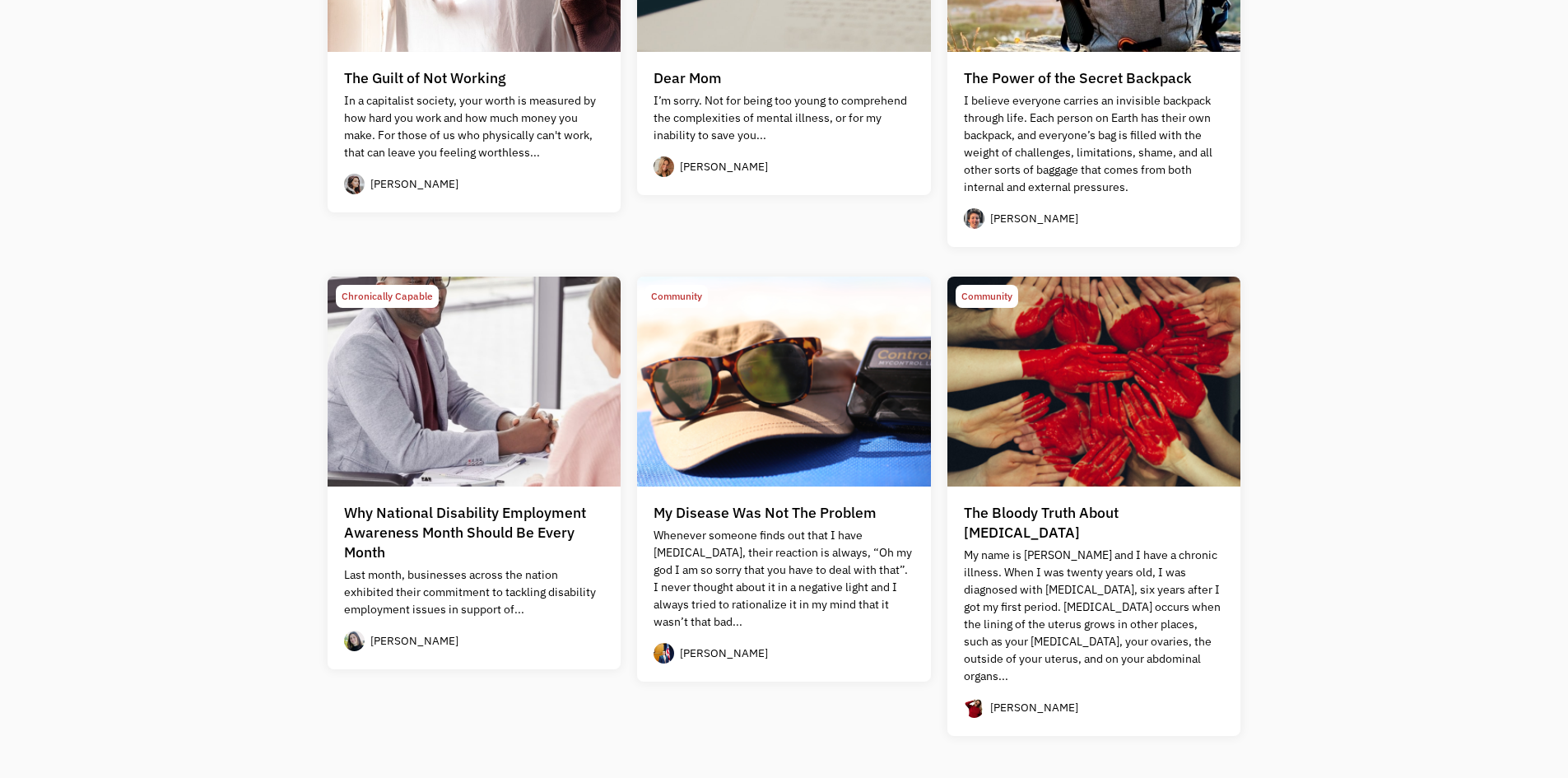
scroll to position [1366, 0]
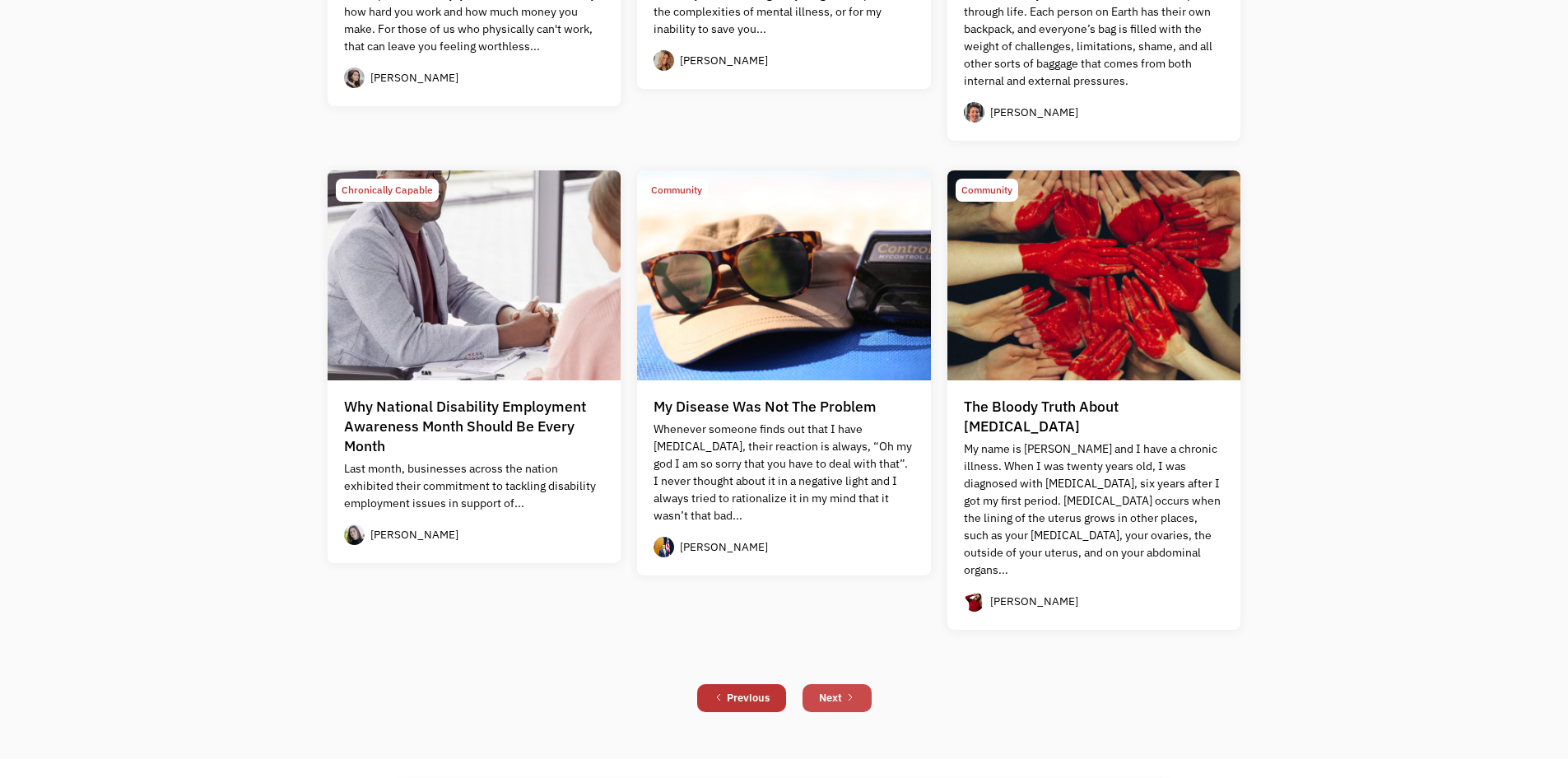
click at [841, 688] on div "Next" at bounding box center [831, 698] width 23 height 20
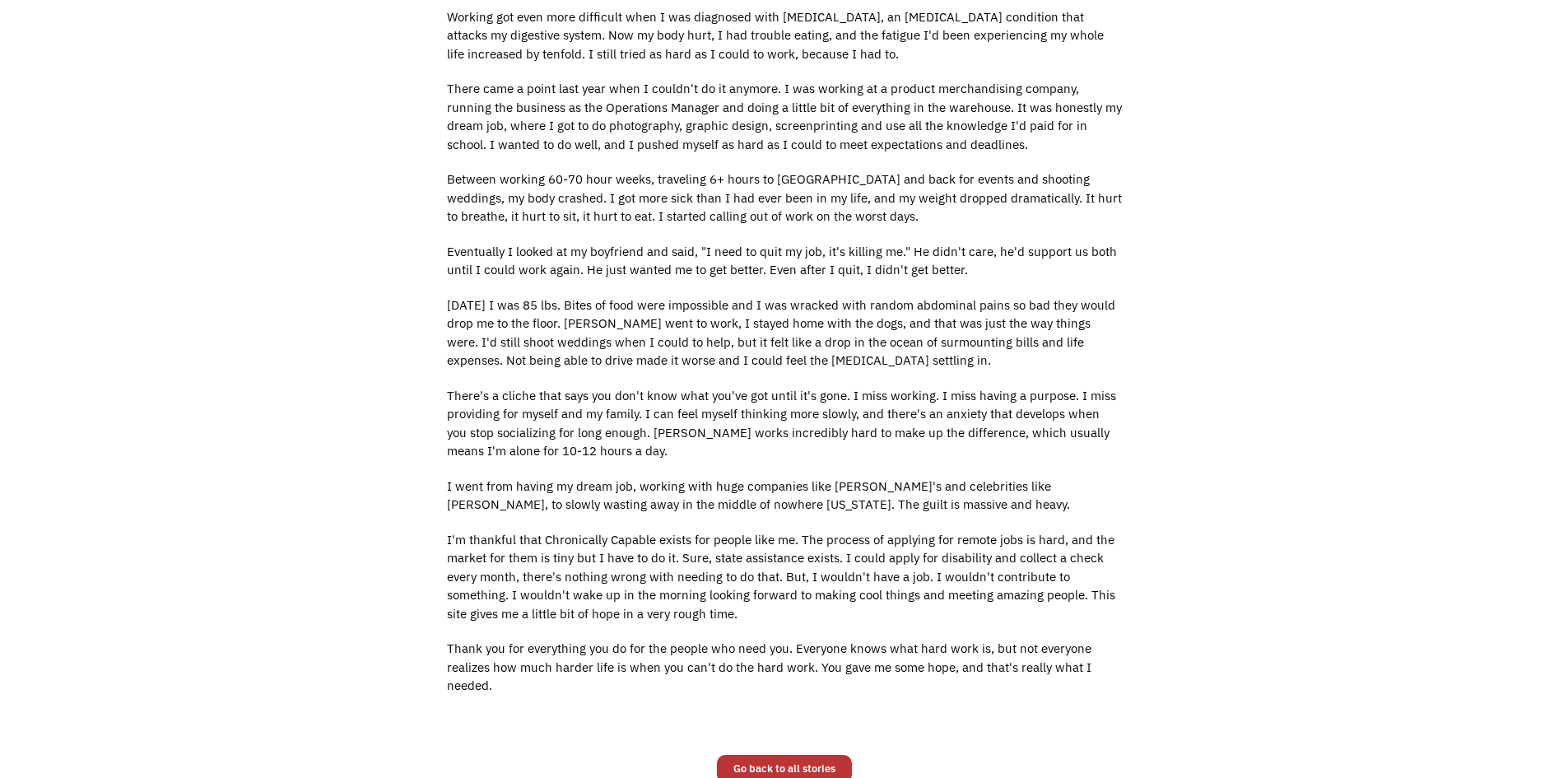
scroll to position [700, 0]
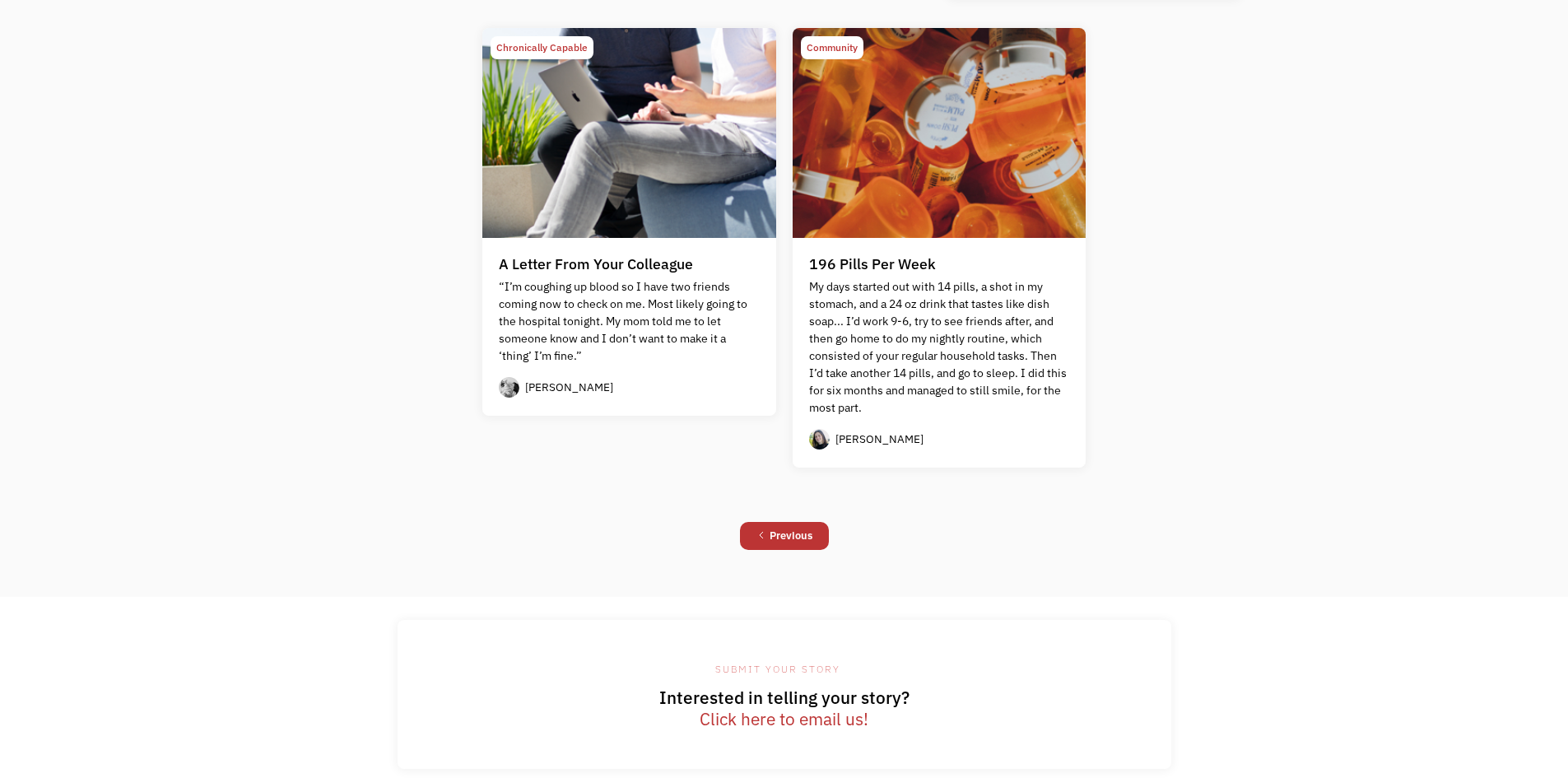
scroll to position [1063, 0]
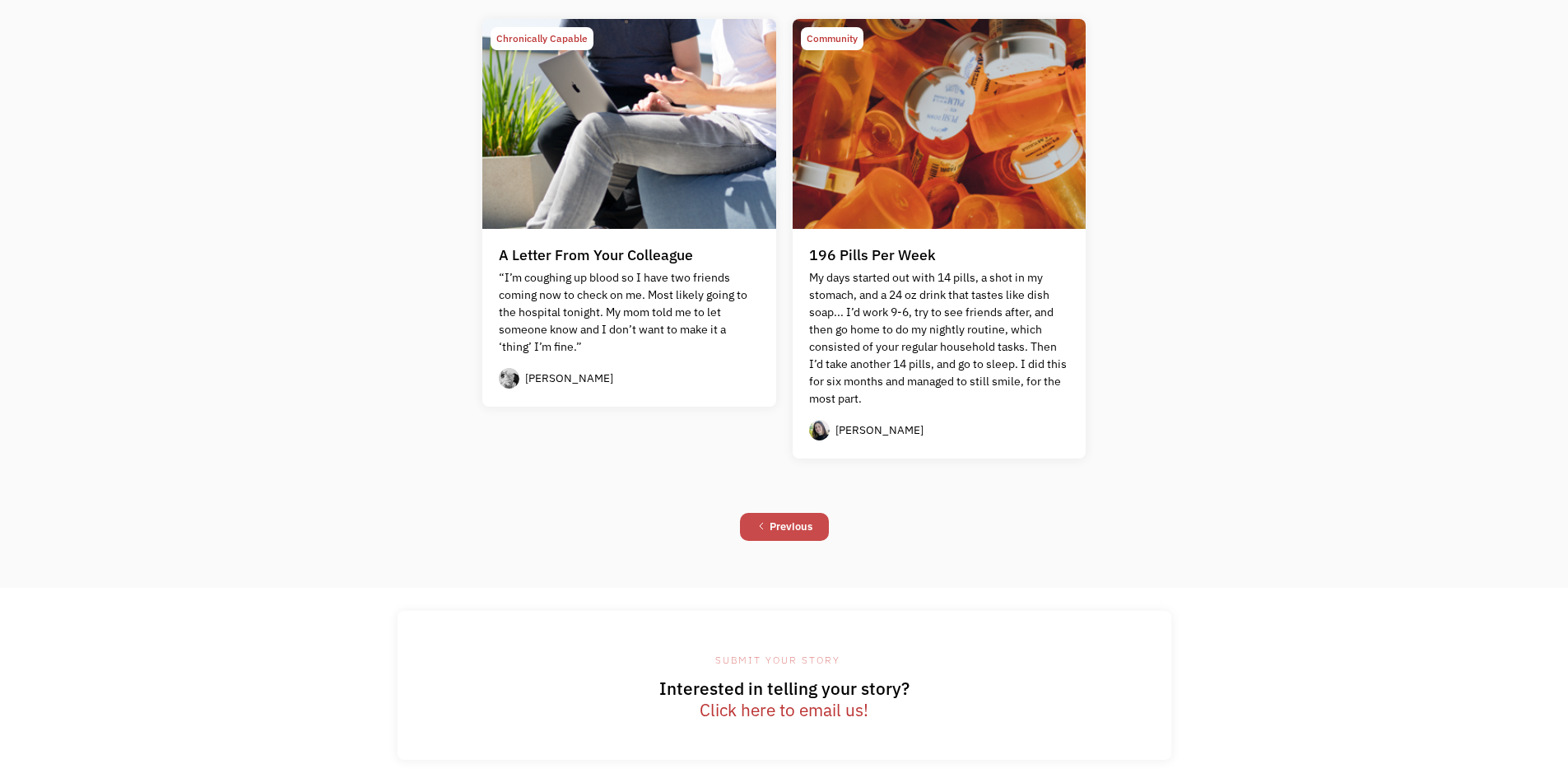
click at [773, 519] on div "Previous" at bounding box center [791, 527] width 43 height 20
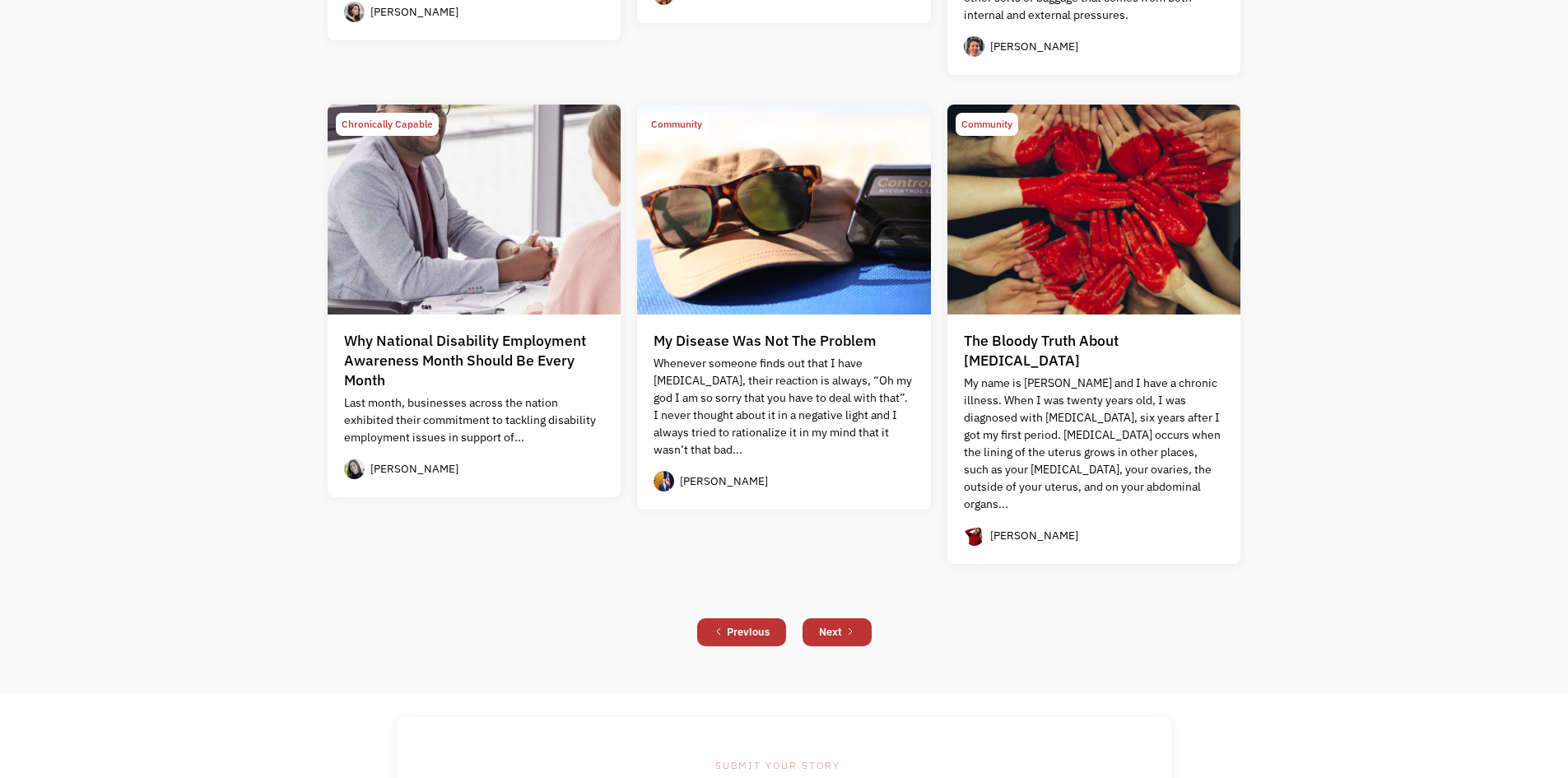
scroll to position [1438, 0]
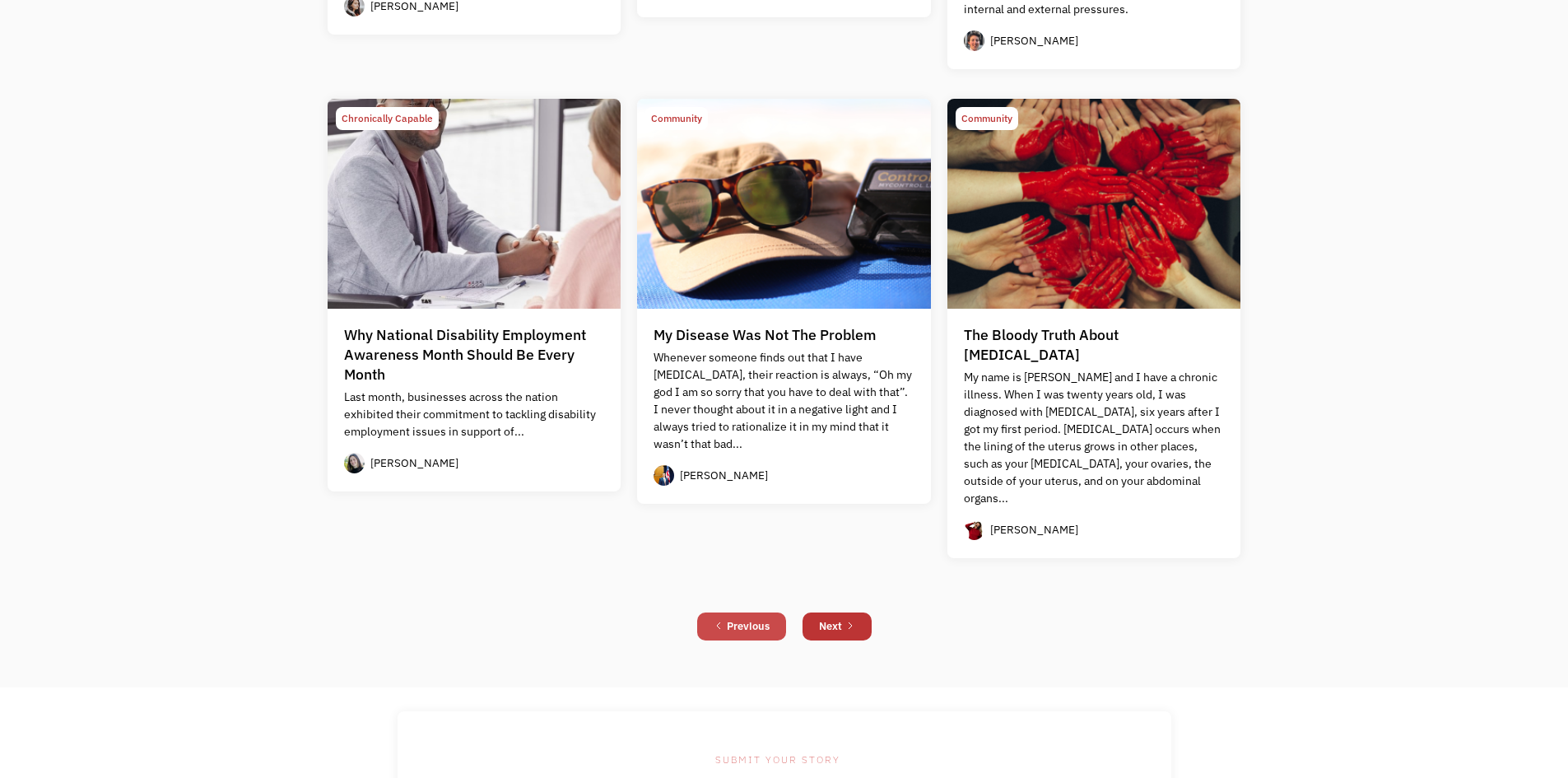
click at [714, 620] on icon "Previous Page" at bounding box center [718, 625] width 10 height 10
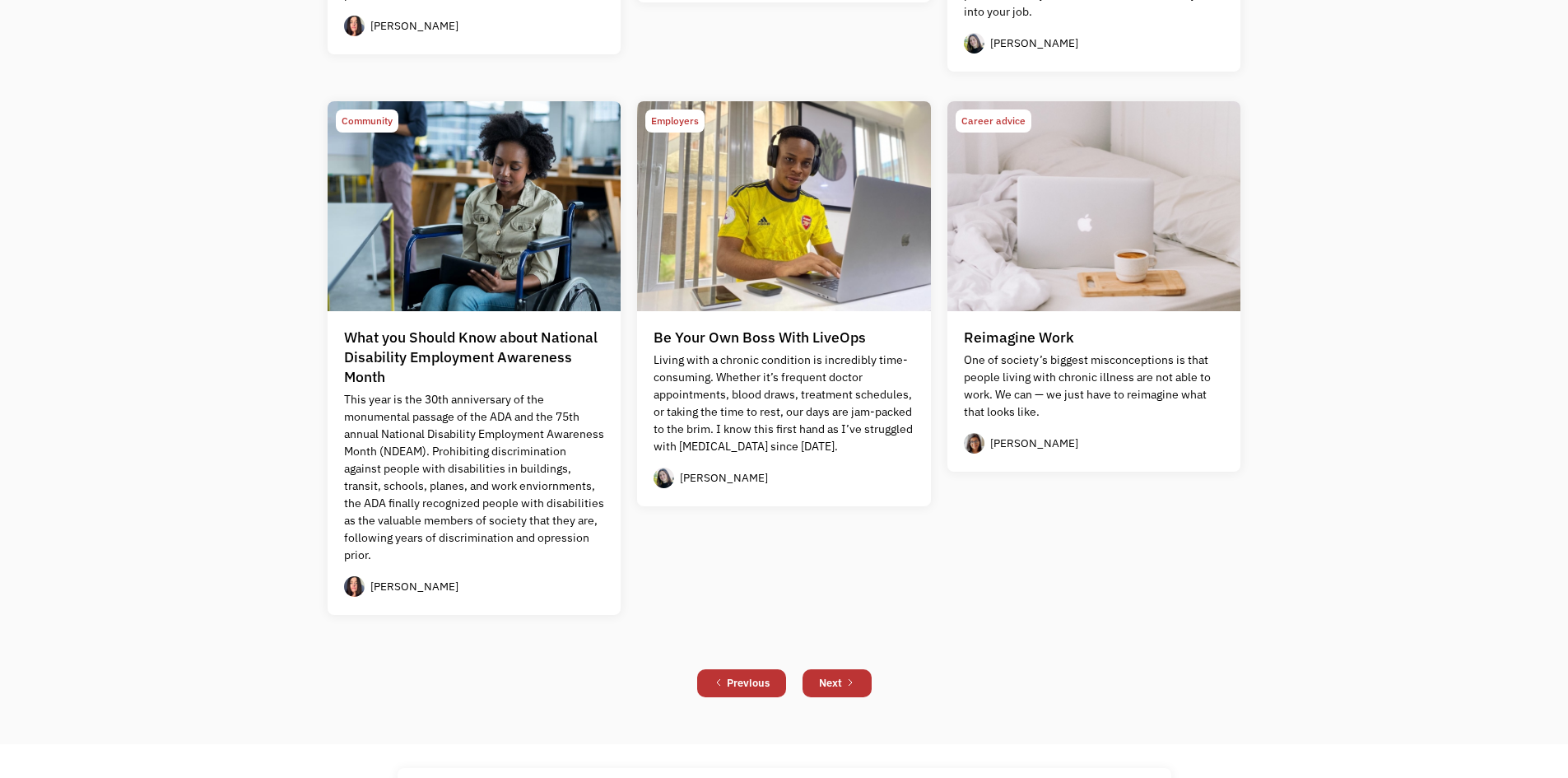
scroll to position [1521, 0]
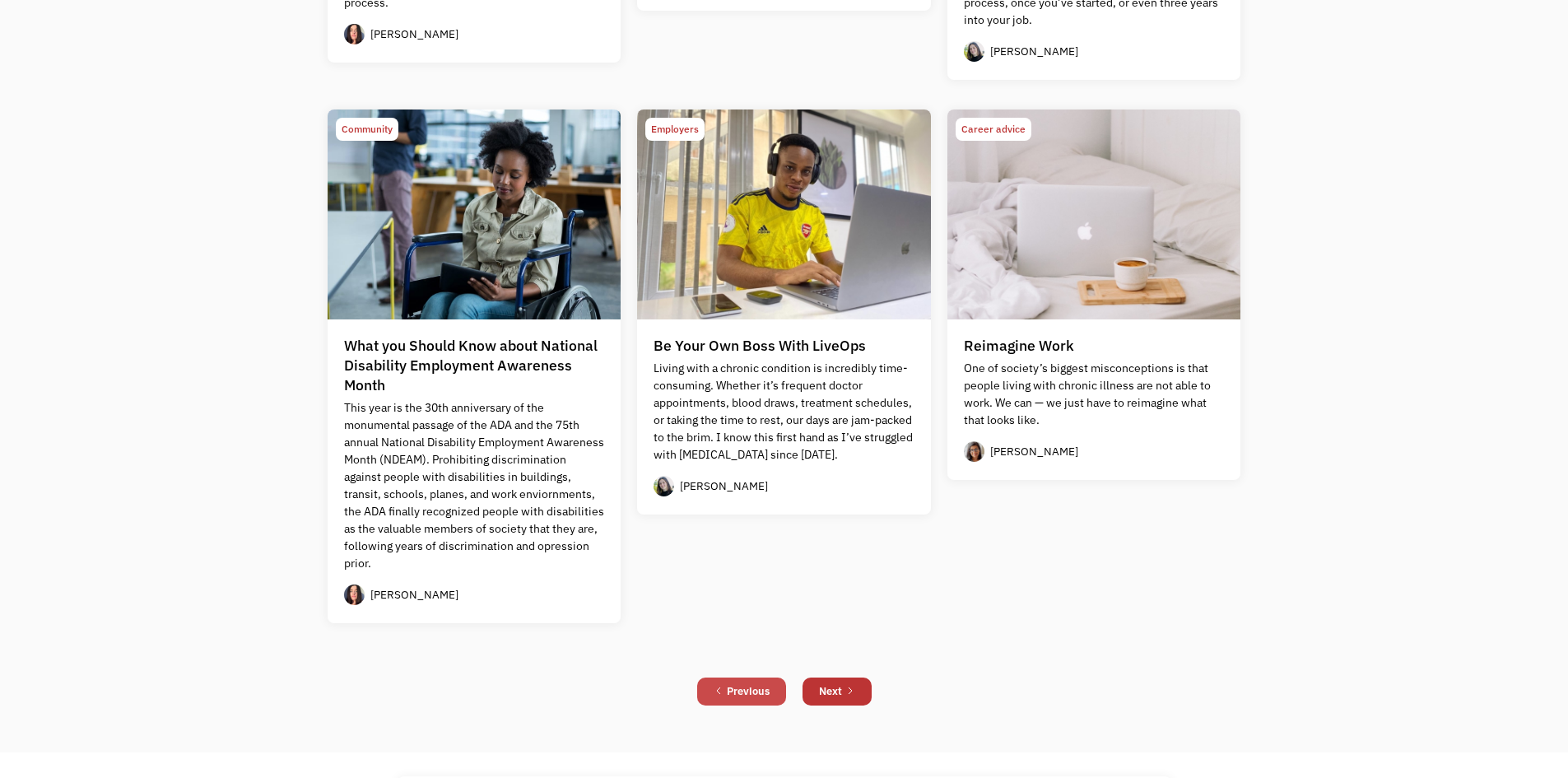
click at [722, 686] on icon "Previous Page" at bounding box center [718, 691] width 10 height 10
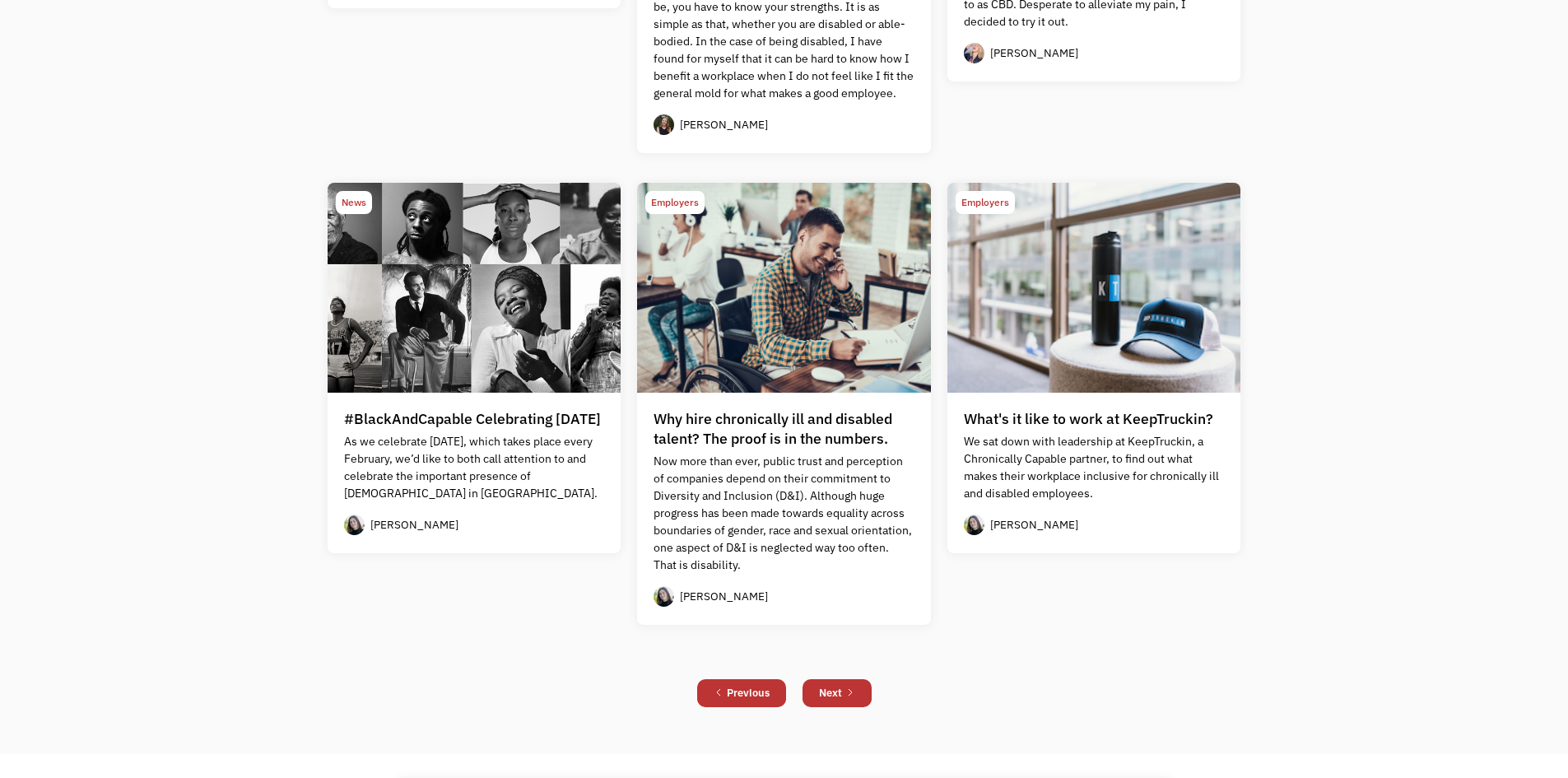
scroll to position [1402, 0]
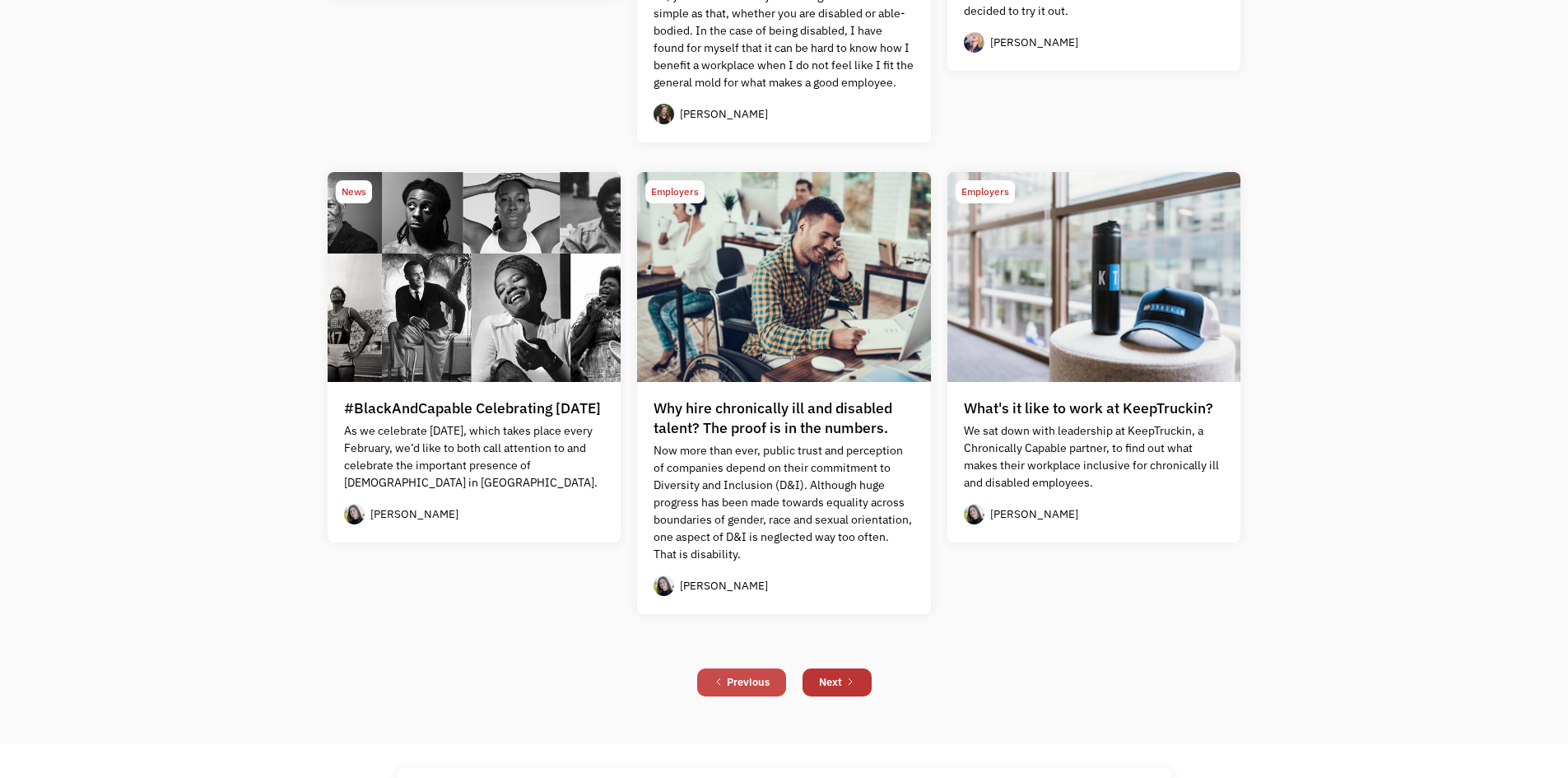
click at [735, 683] on div "Previous" at bounding box center [748, 682] width 43 height 20
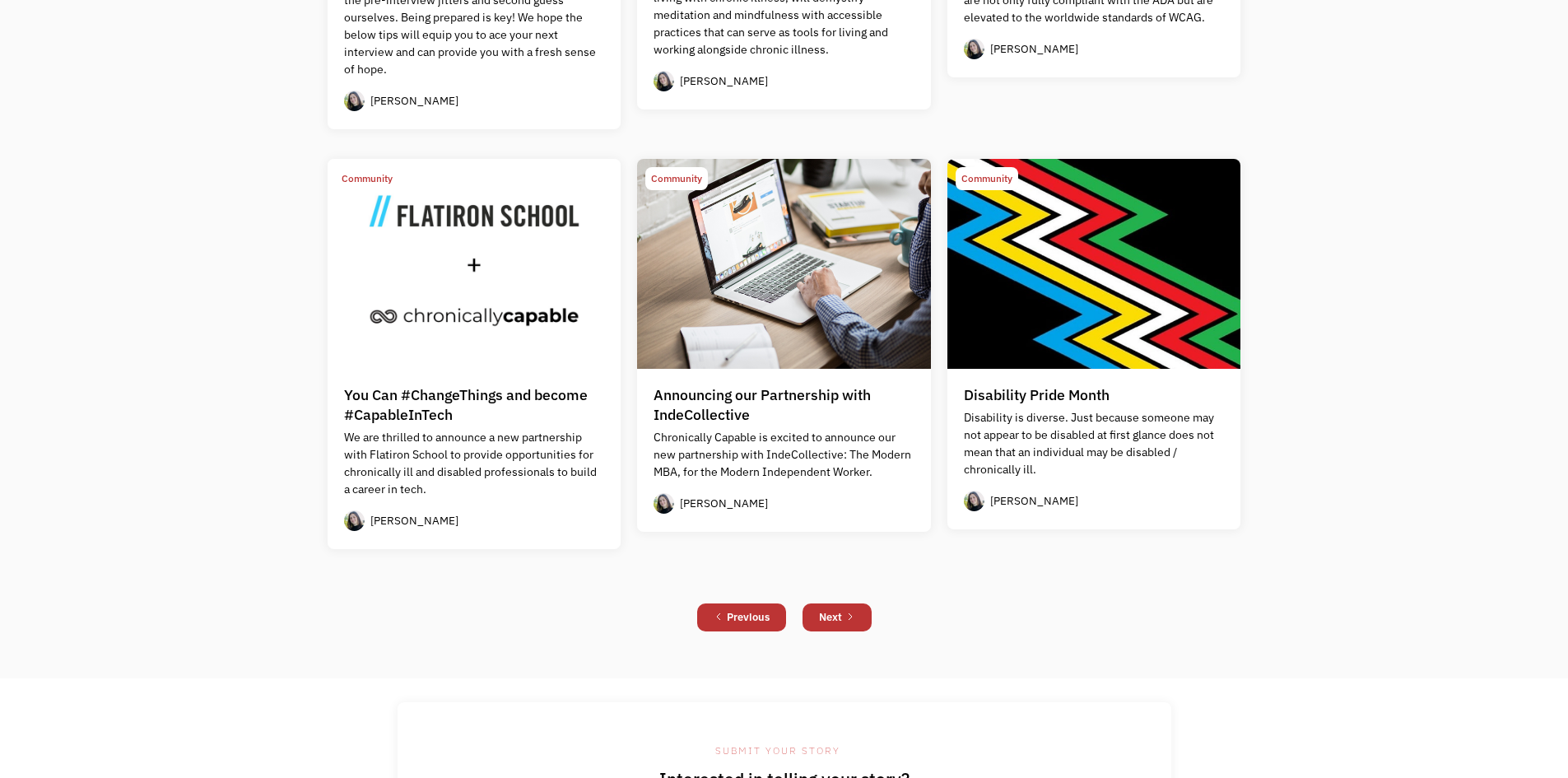
scroll to position [1389, 0]
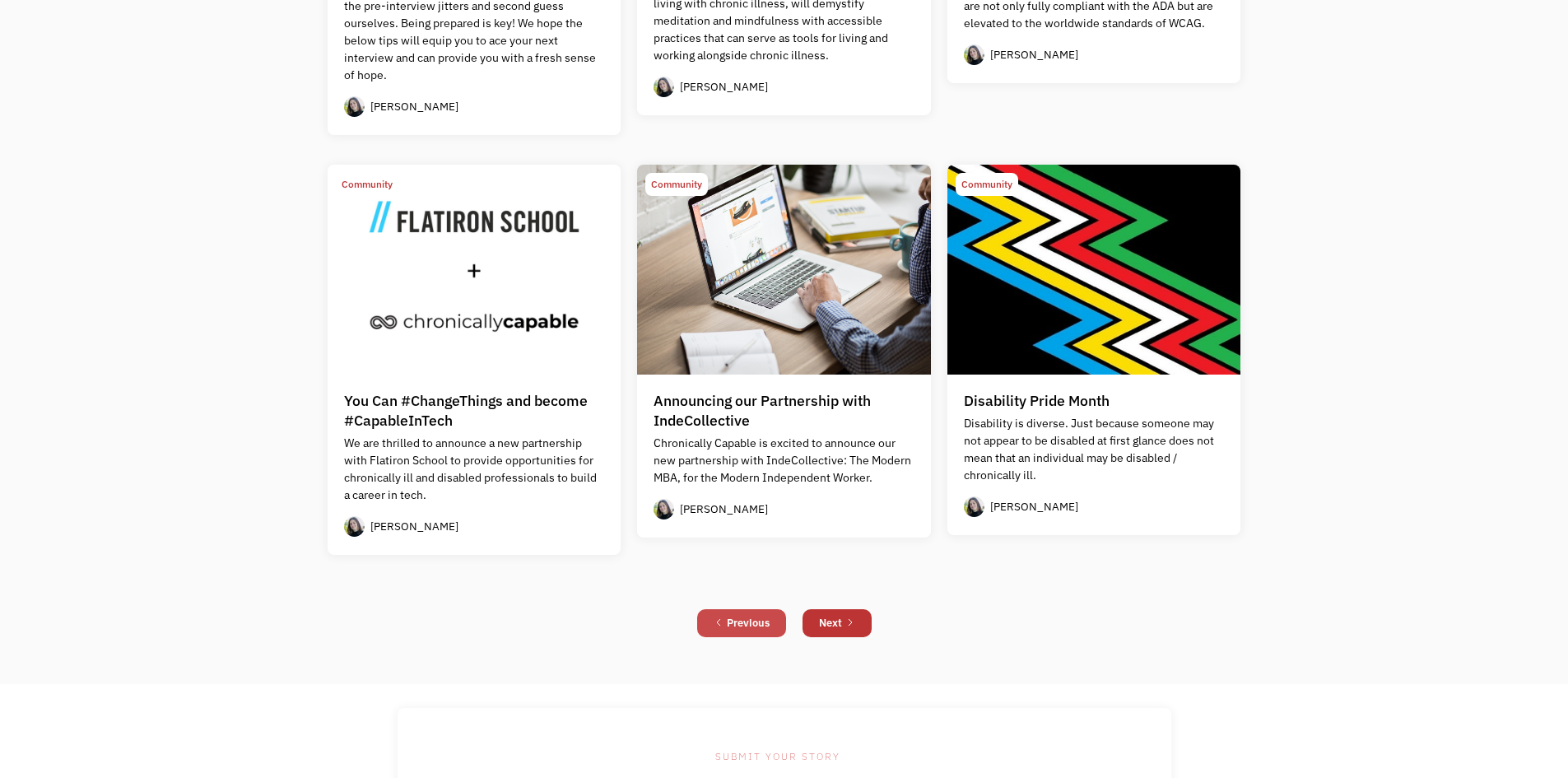
click at [732, 619] on div "Previous" at bounding box center [748, 623] width 43 height 20
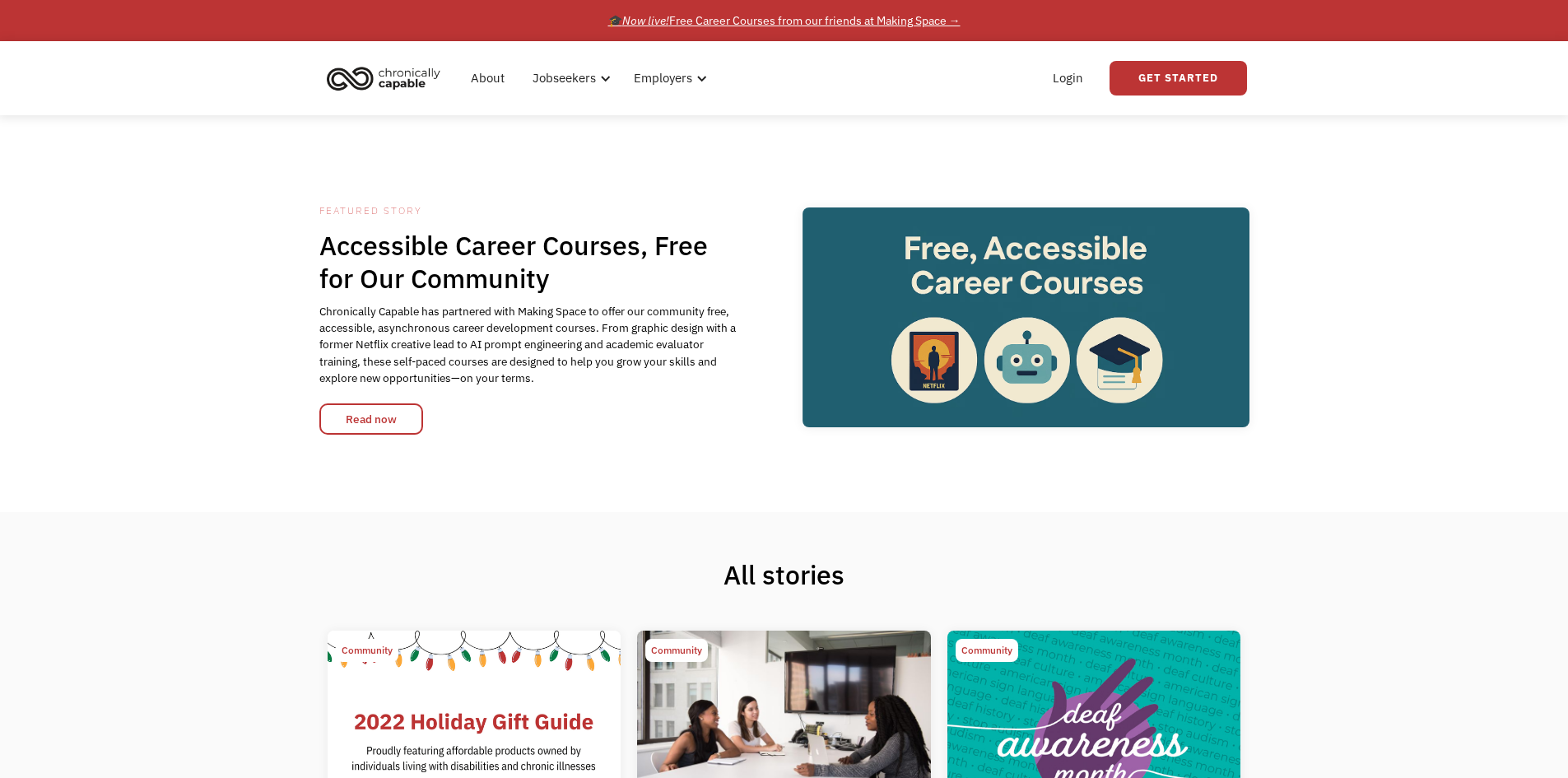
click at [755, 19] on div "🎓 Now live! Free Career Courses from our friends at Making Space →" at bounding box center [784, 21] width 352 height 20
